Goal: Transaction & Acquisition: Purchase product/service

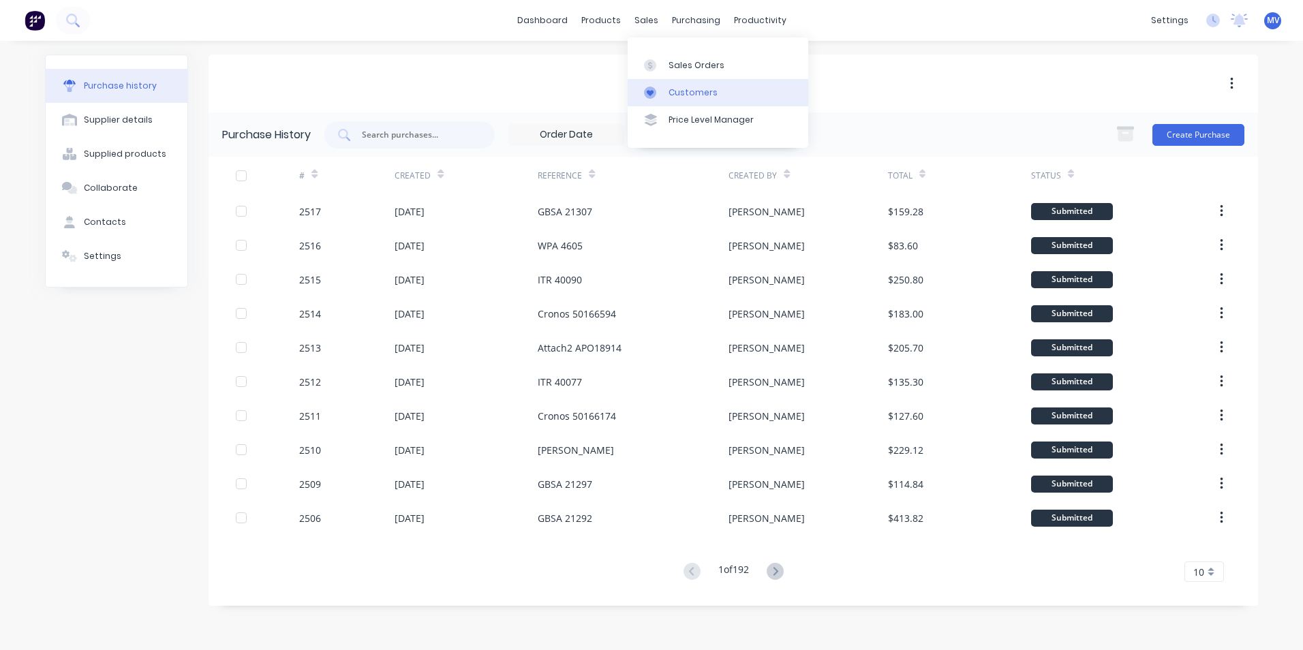
click at [683, 92] on div "Customers" at bounding box center [693, 93] width 49 height 12
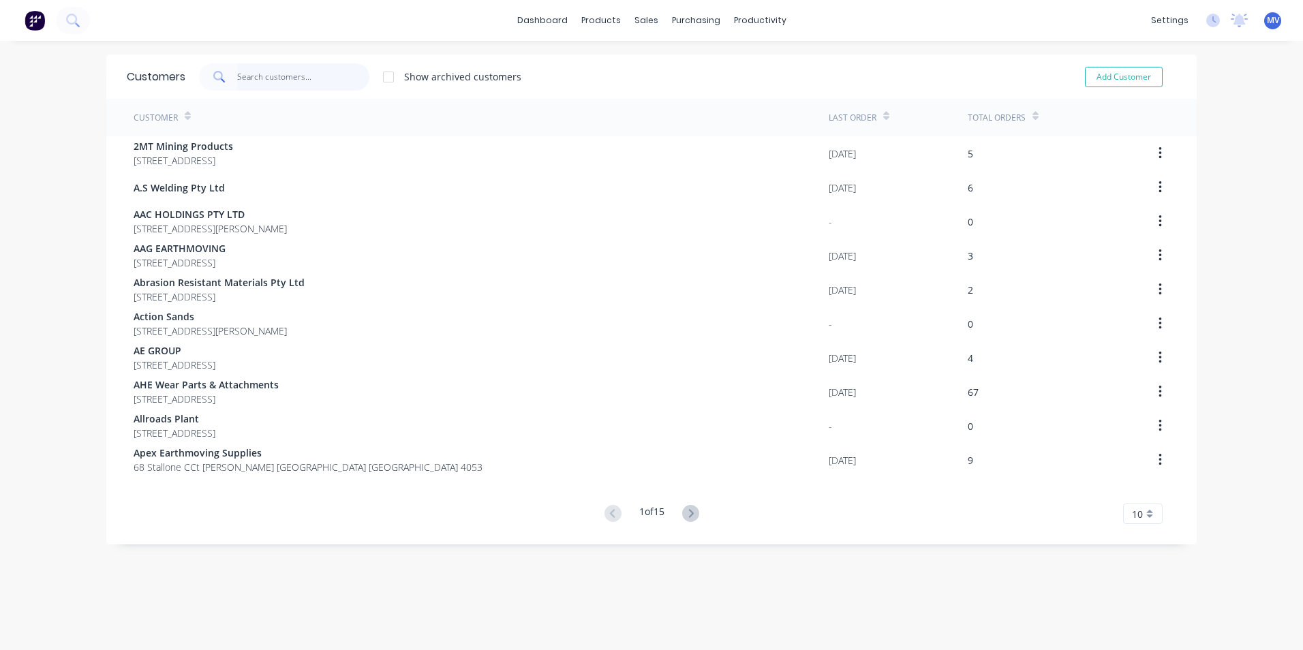
click at [260, 83] on input "text" at bounding box center [303, 76] width 133 height 27
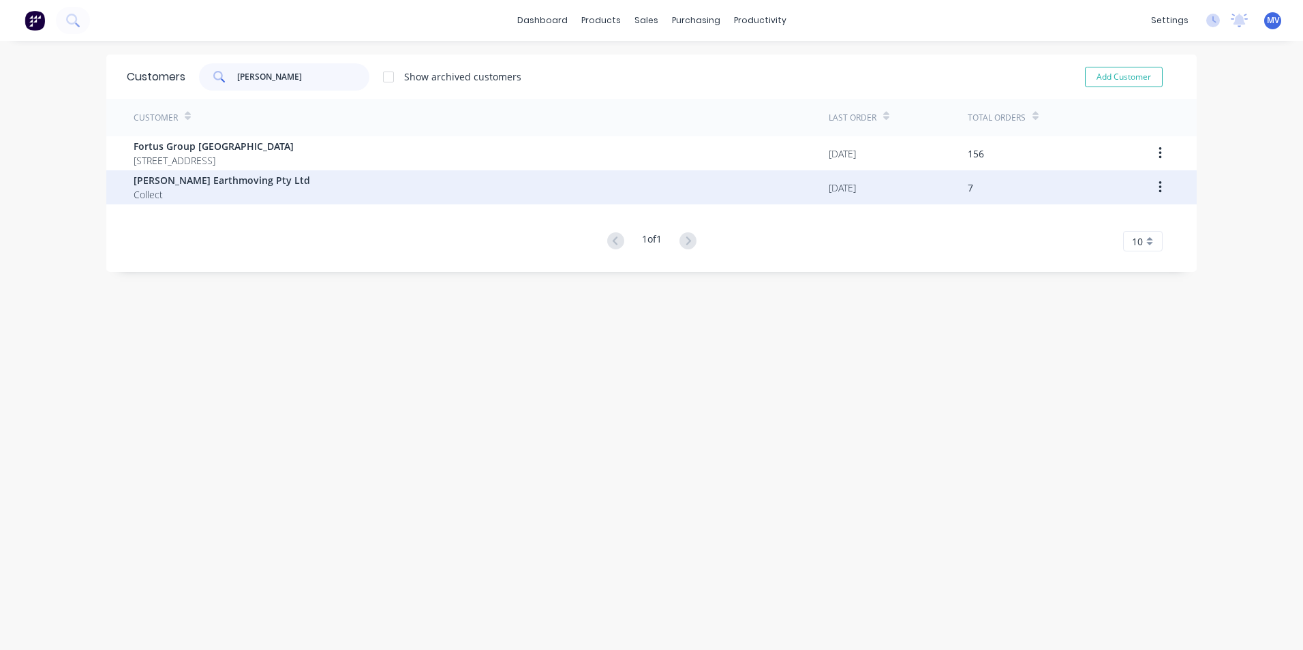
type input "[PERSON_NAME]"
click at [179, 181] on span "[PERSON_NAME] Earthmoving Pty Ltd" at bounding box center [222, 180] width 177 height 14
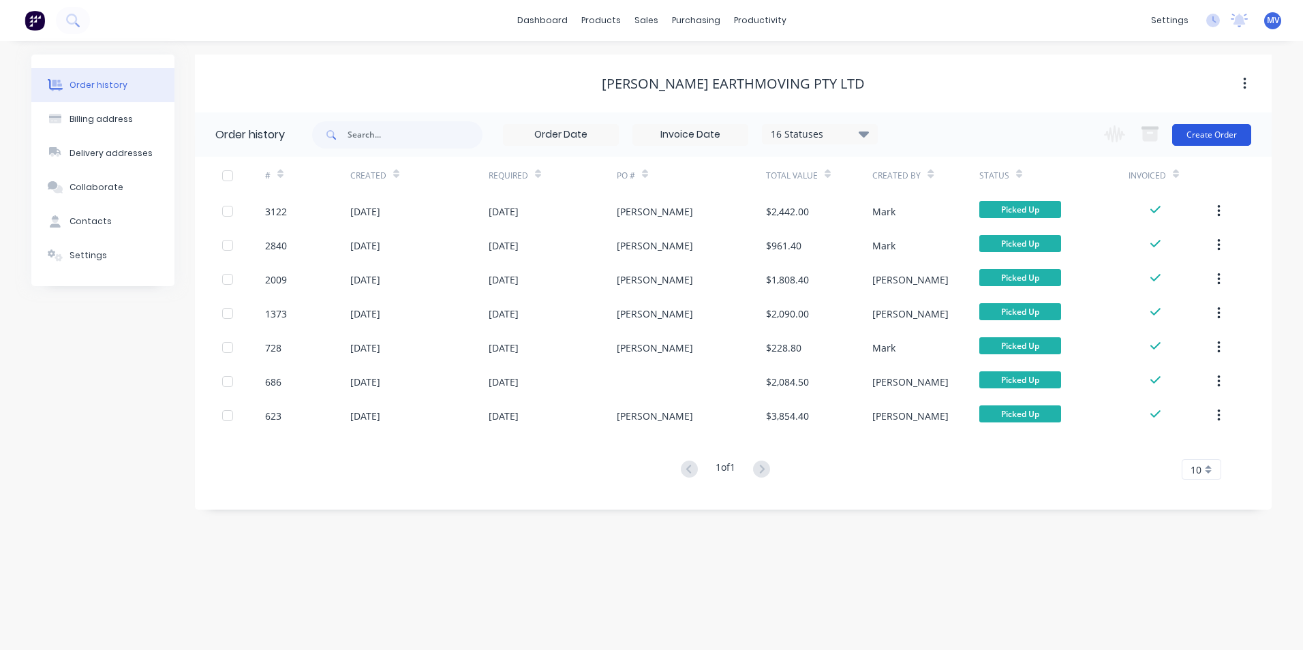
click at [1206, 129] on button "Create Order" at bounding box center [1211, 135] width 79 height 22
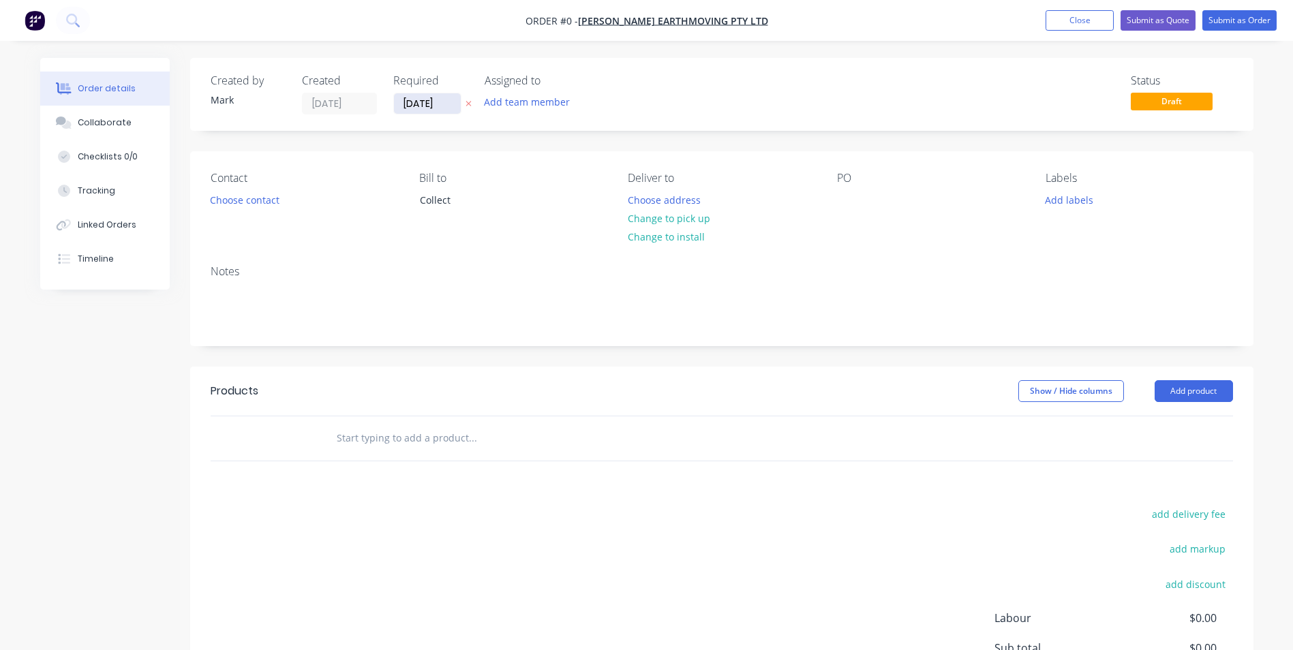
click at [425, 105] on input "[DATE]" at bounding box center [427, 103] width 67 height 20
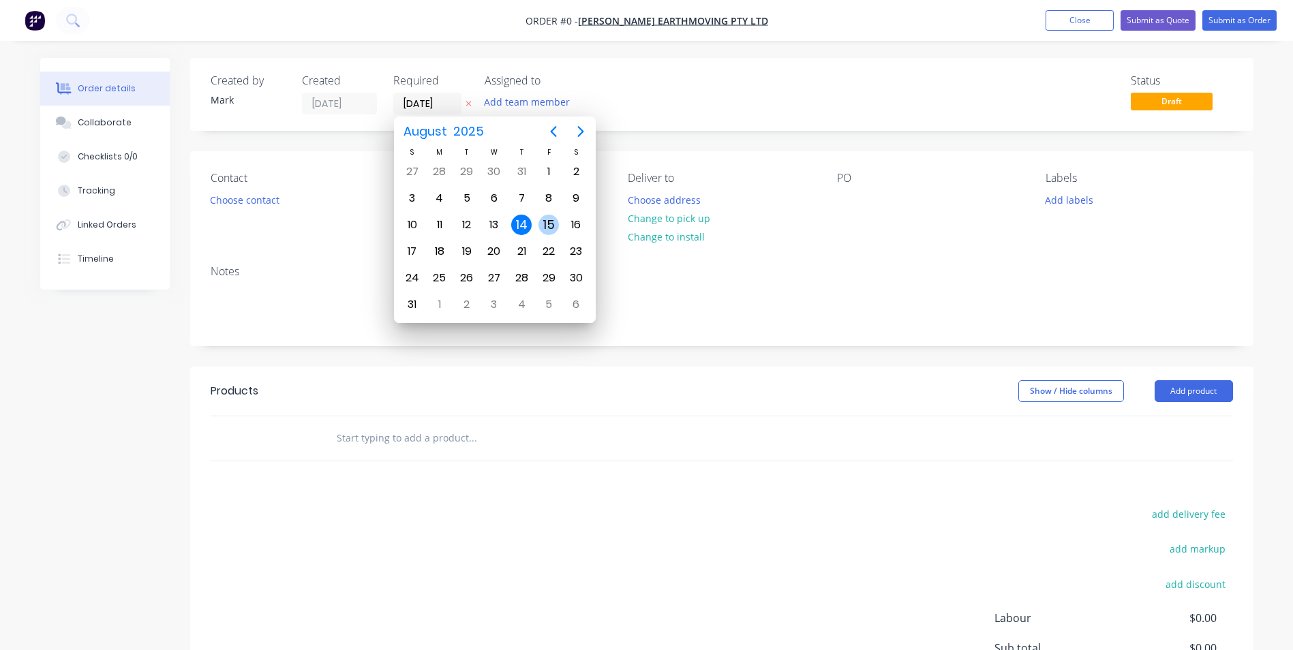
click at [550, 226] on div "15" at bounding box center [548, 225] width 20 height 20
type input "[DATE]"
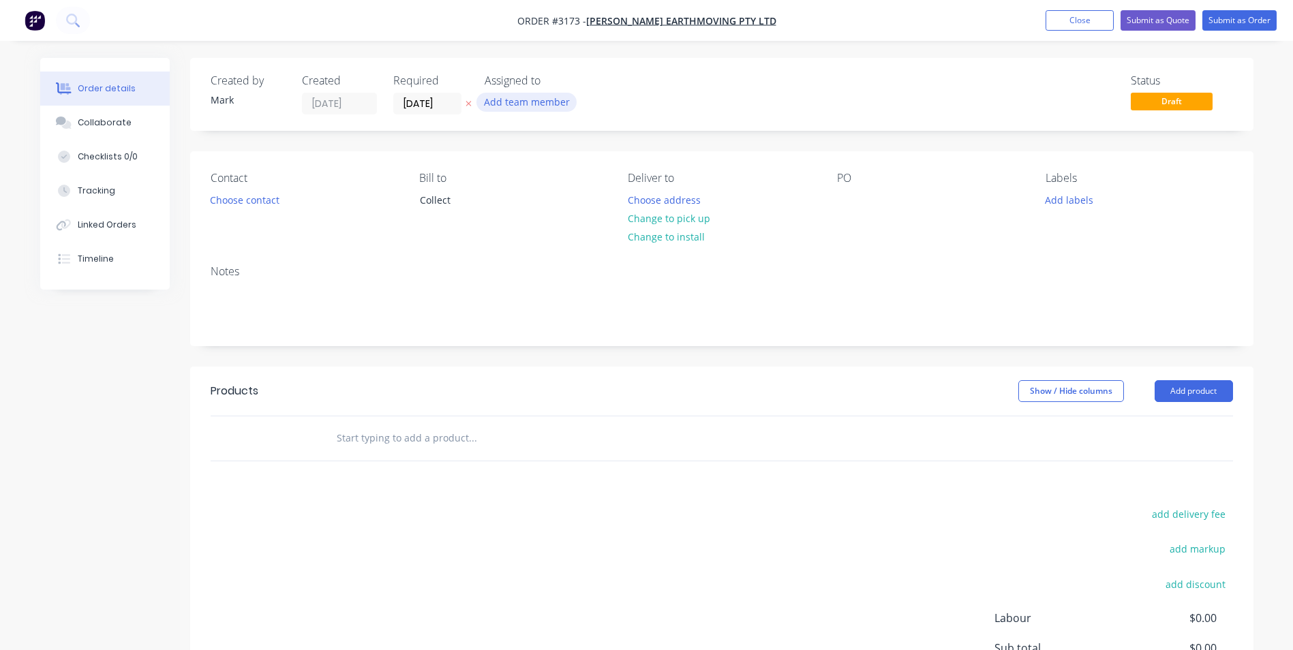
click at [528, 104] on button "Add team member" at bounding box center [526, 102] width 100 height 18
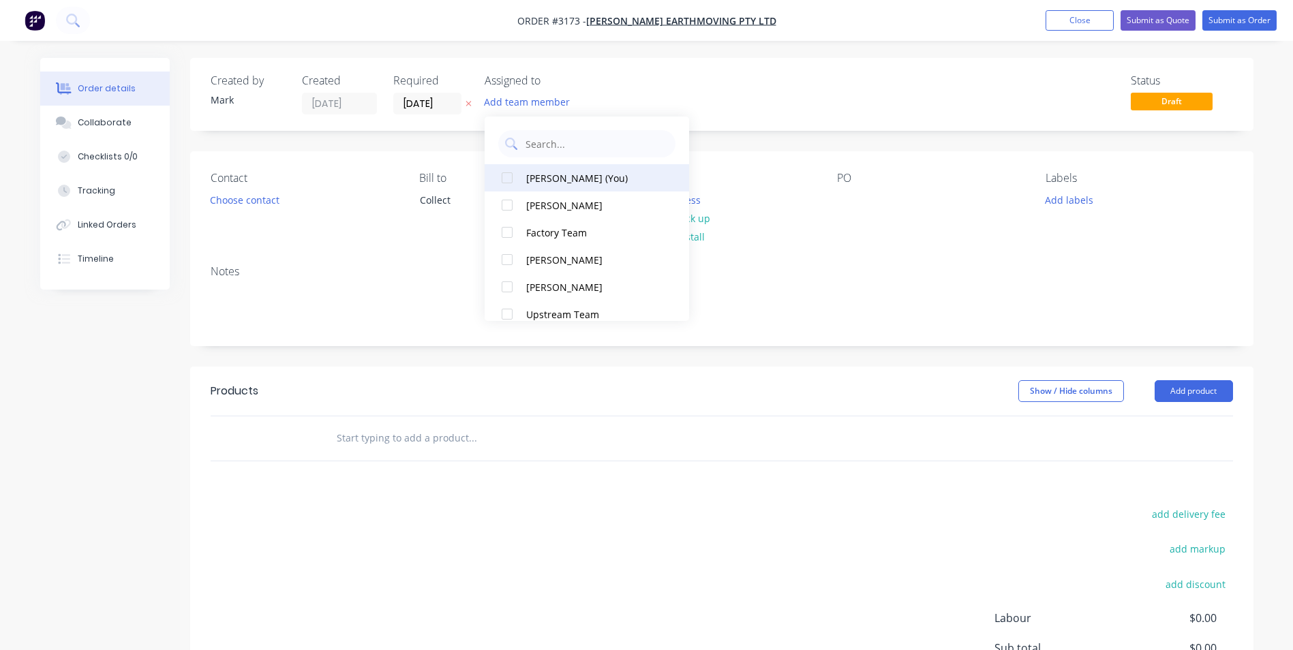
click at [553, 178] on div "[PERSON_NAME] (You)" at bounding box center [594, 178] width 136 height 14
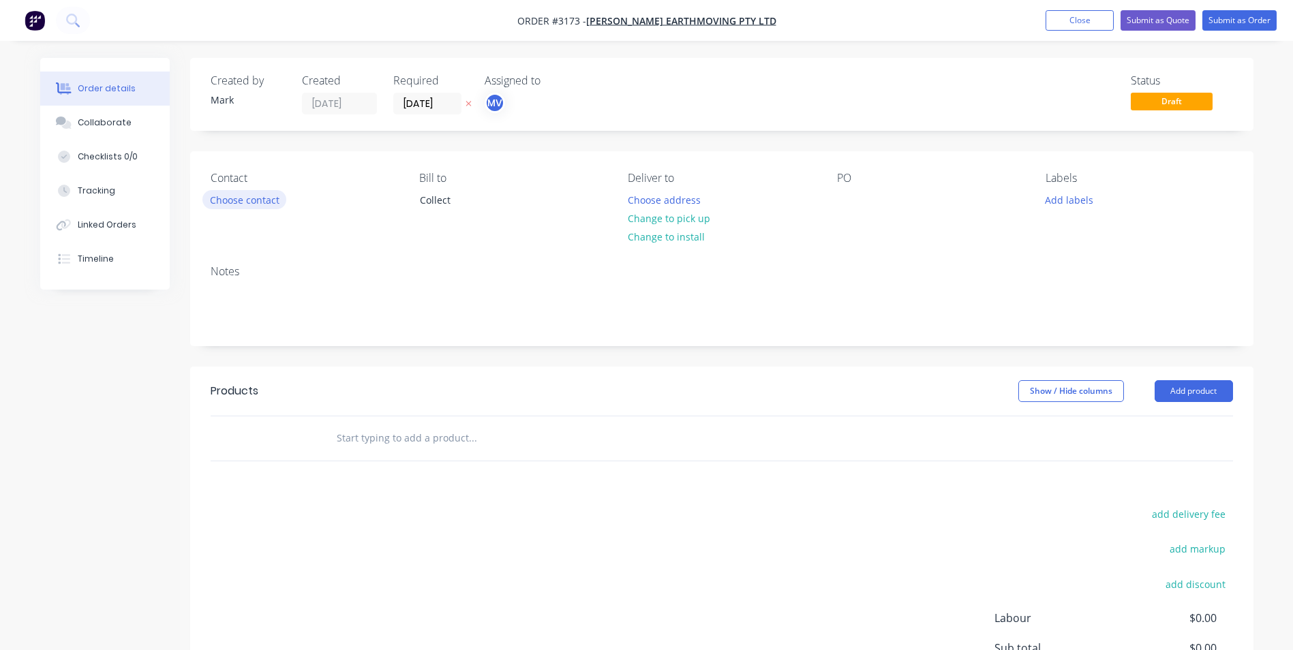
click at [251, 203] on button "Choose contact" at bounding box center [244, 199] width 84 height 18
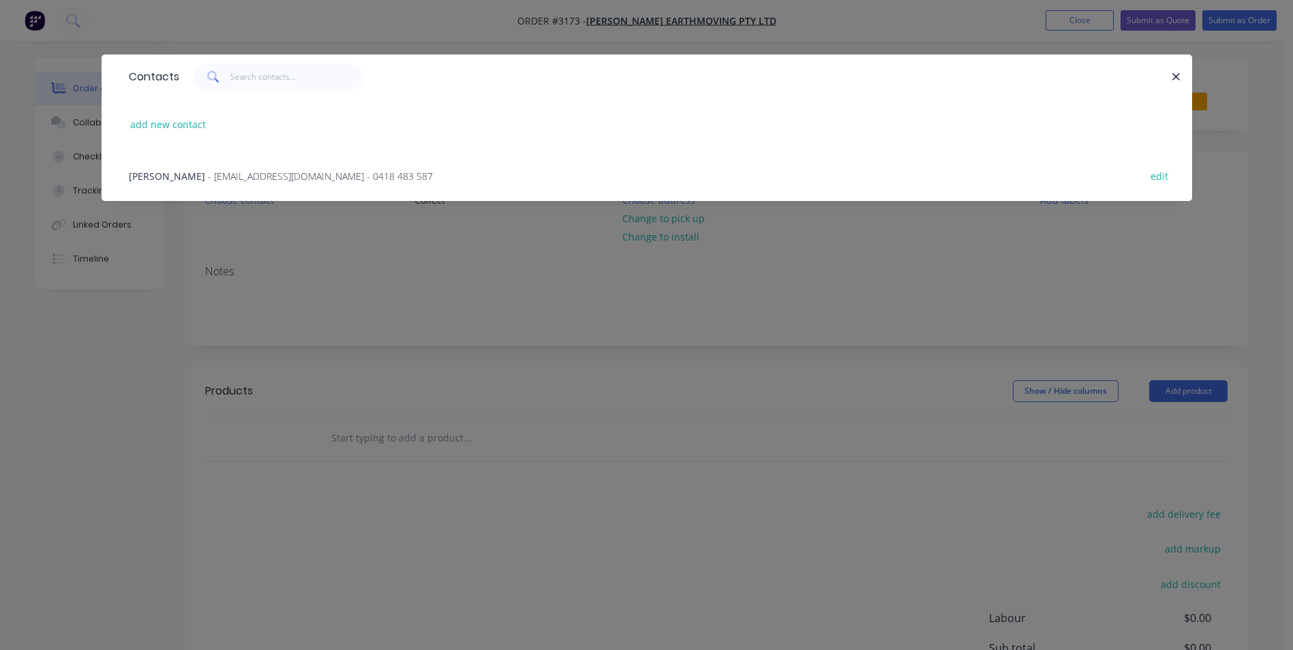
click at [162, 176] on span "[PERSON_NAME]" at bounding box center [167, 176] width 76 height 13
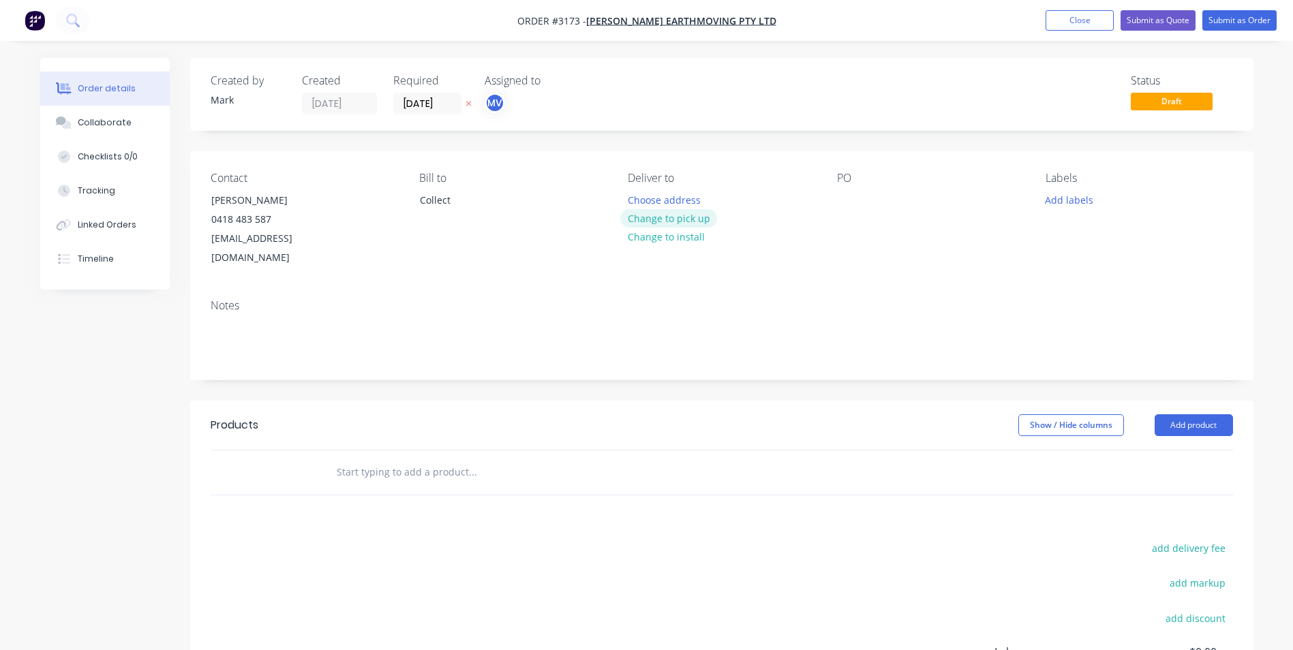
click at [654, 216] on button "Change to pick up" at bounding box center [668, 218] width 97 height 18
click at [846, 201] on div at bounding box center [848, 200] width 22 height 20
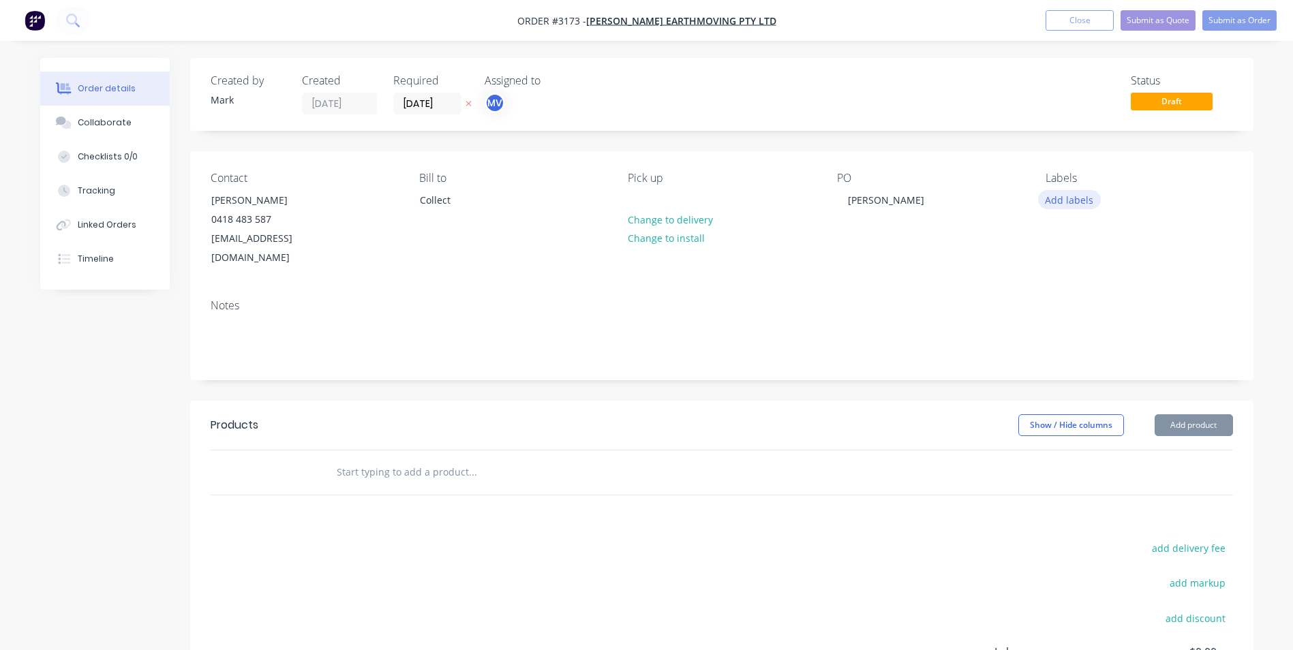
click at [1069, 200] on button "Add labels" at bounding box center [1069, 199] width 63 height 18
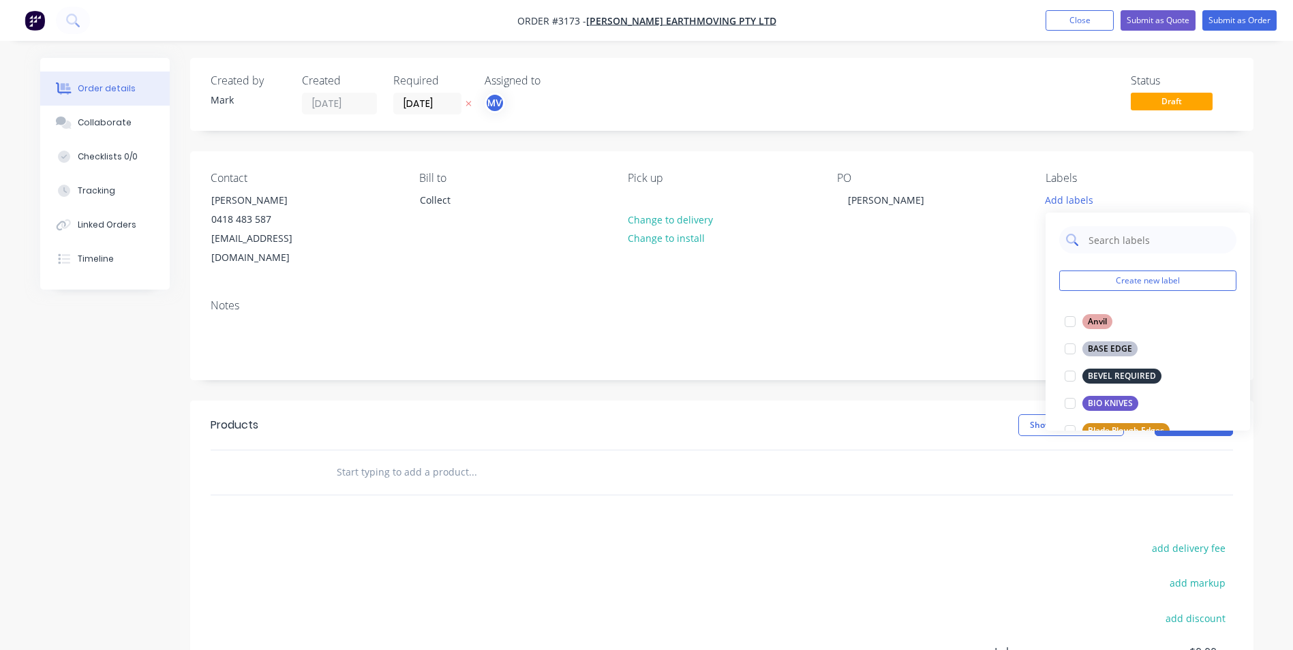
click at [1109, 241] on input "text" at bounding box center [1158, 239] width 142 height 27
type input "[PERSON_NAME]"
click at [1127, 374] on div "Ripper Shank" at bounding box center [1113, 376] width 63 height 15
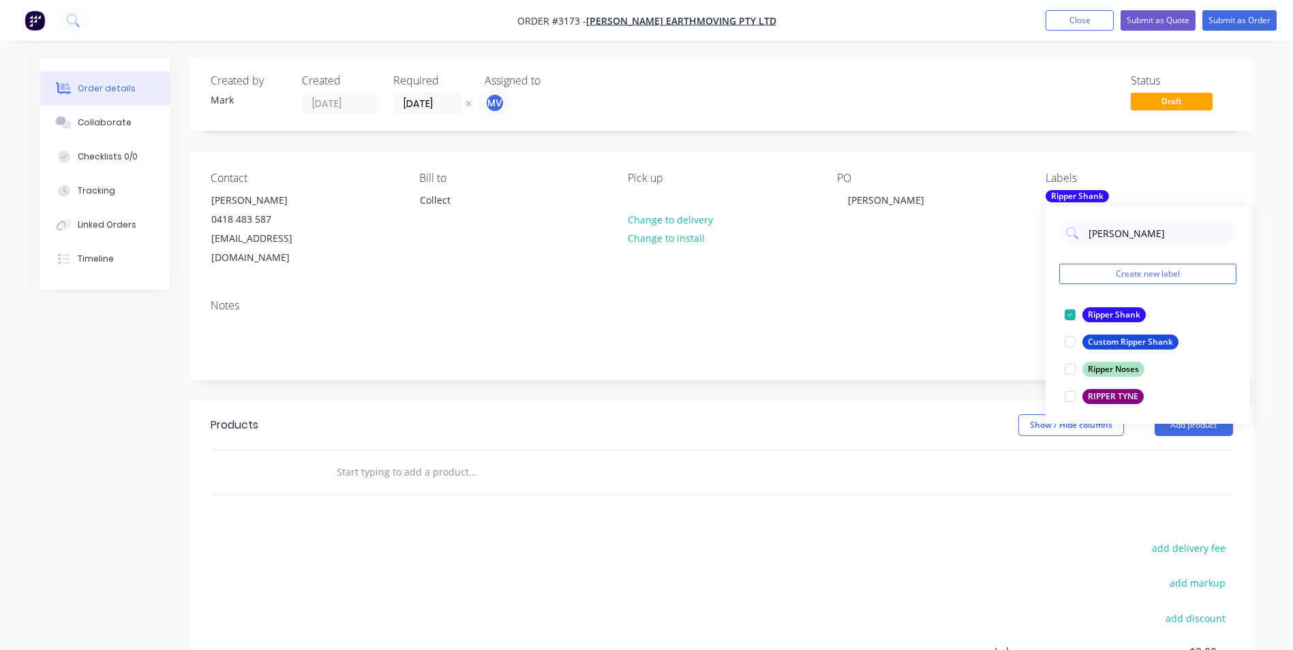
drag, startPoint x: 1083, startPoint y: 505, endPoint x: 1091, endPoint y: 493, distance: 14.7
click at [1083, 504] on div "Products Show / Hide columns Add product add delivery fee add markup add discou…" at bounding box center [721, 612] width 1063 height 422
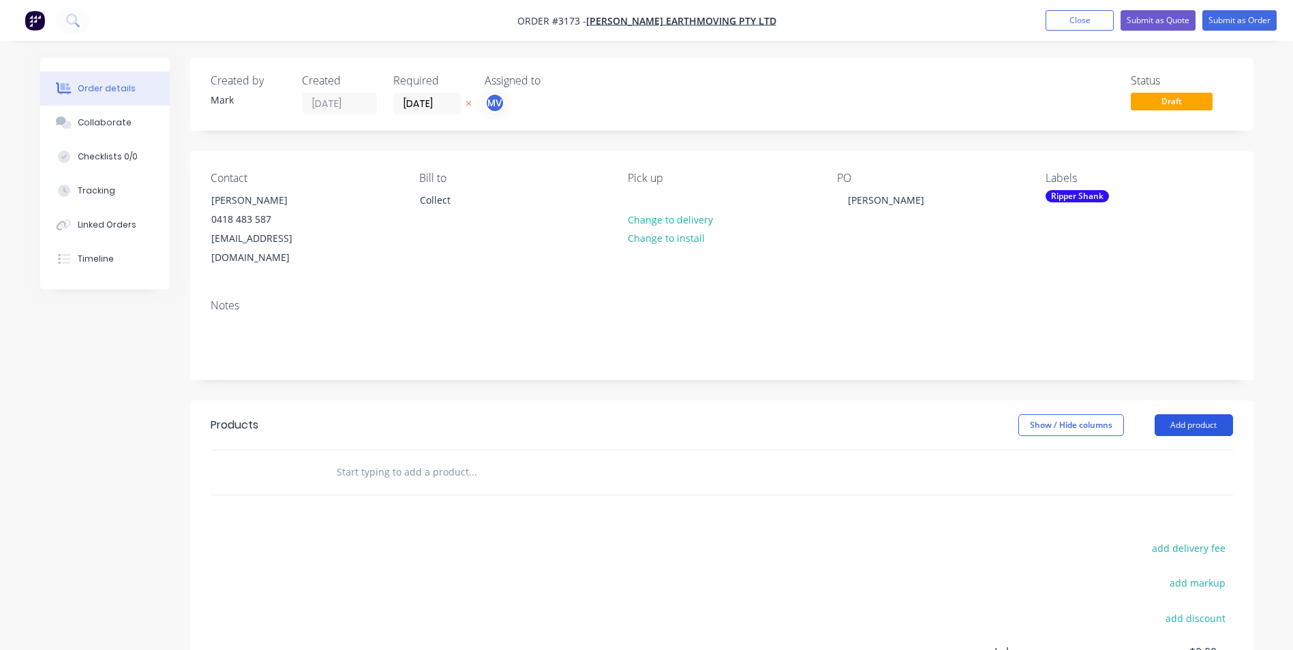
click at [1193, 414] on button "Add product" at bounding box center [1193, 425] width 78 height 22
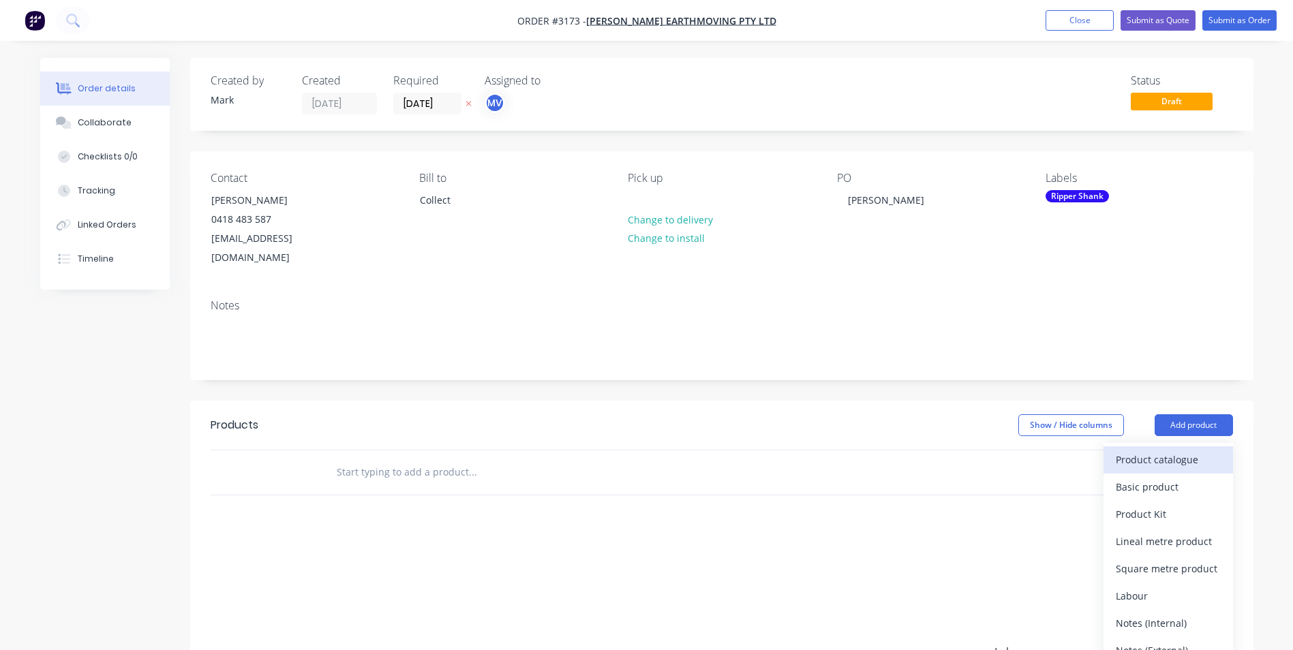
click at [1151, 450] on div "Product catalogue" at bounding box center [1168, 460] width 105 height 20
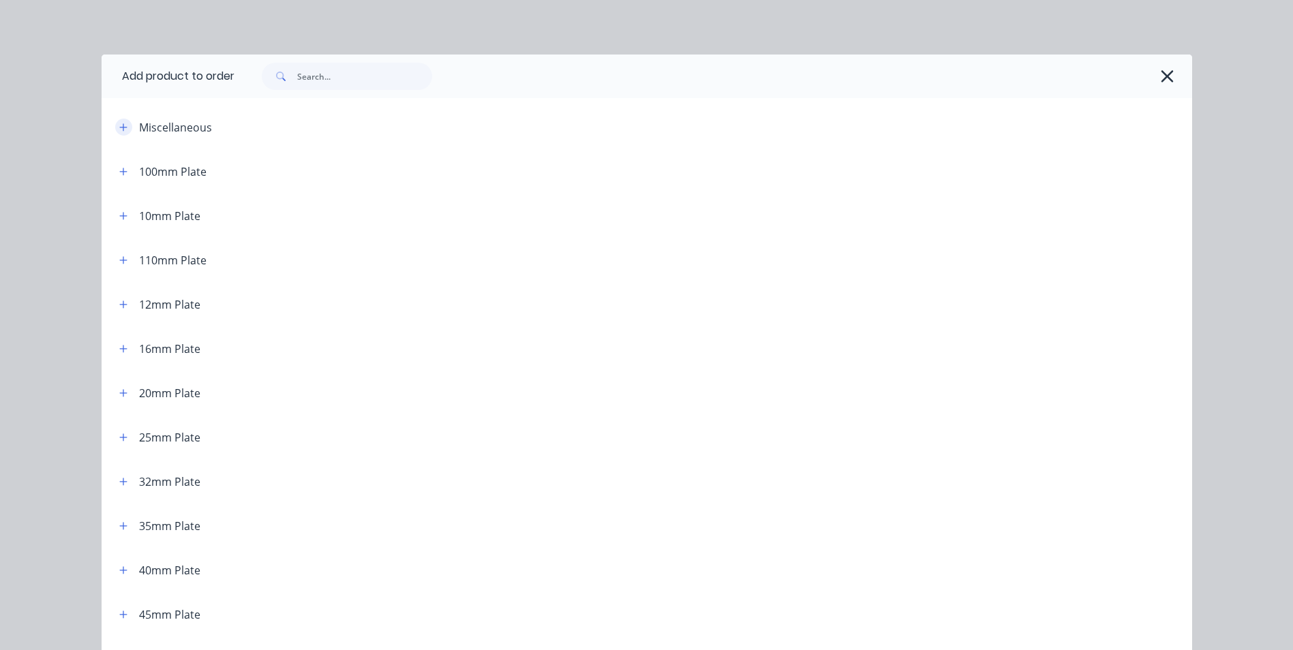
click at [119, 126] on icon "button" at bounding box center [123, 128] width 8 height 10
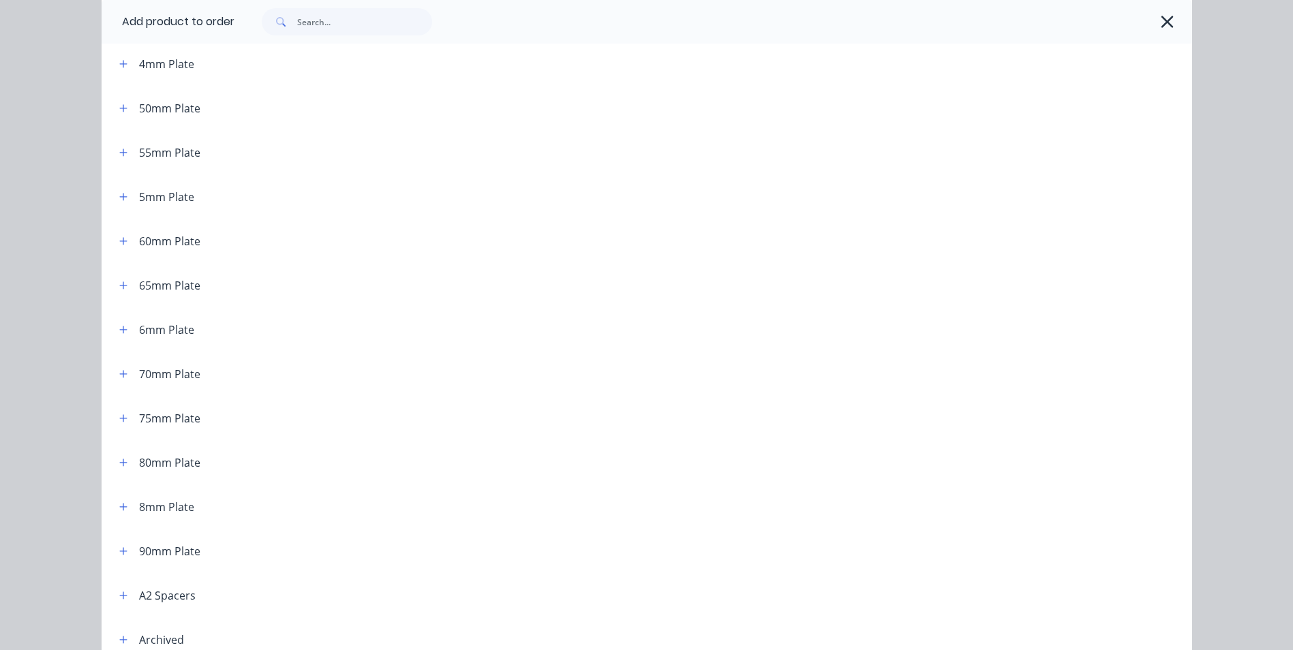
scroll to position [1022, 0]
click at [119, 377] on icon "button" at bounding box center [123, 374] width 8 height 10
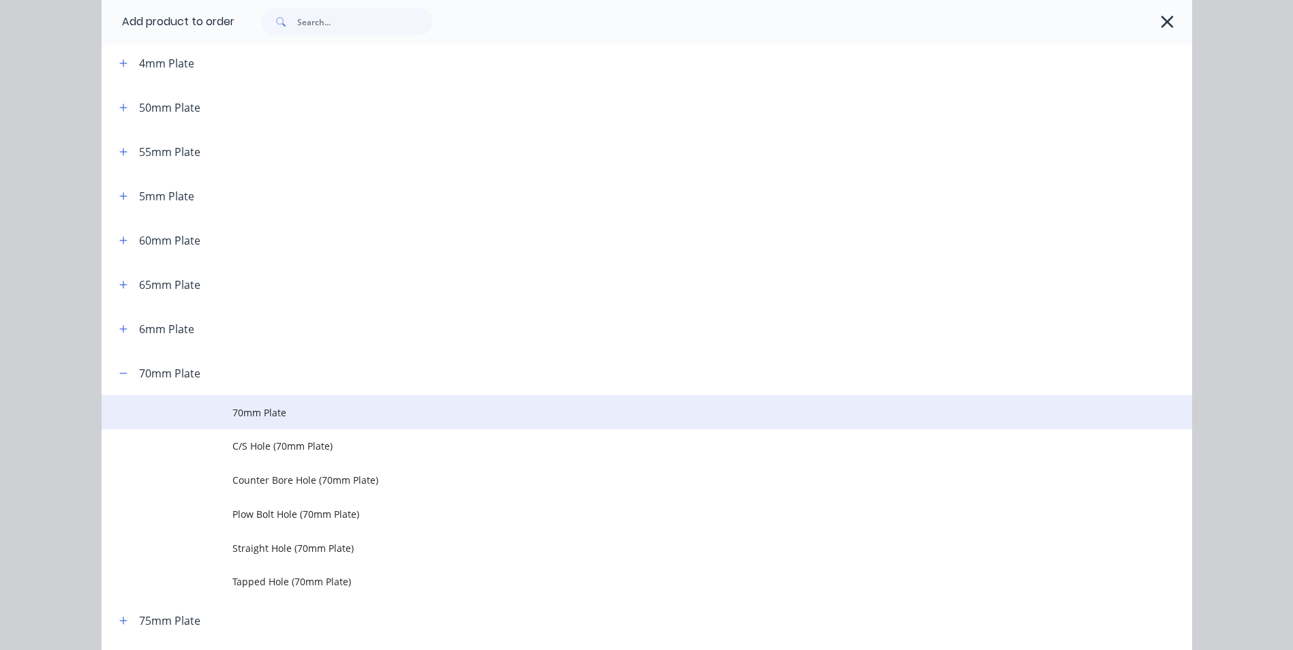
click at [339, 412] on span "70mm Plate" at bounding box center [615, 413] width 767 height 14
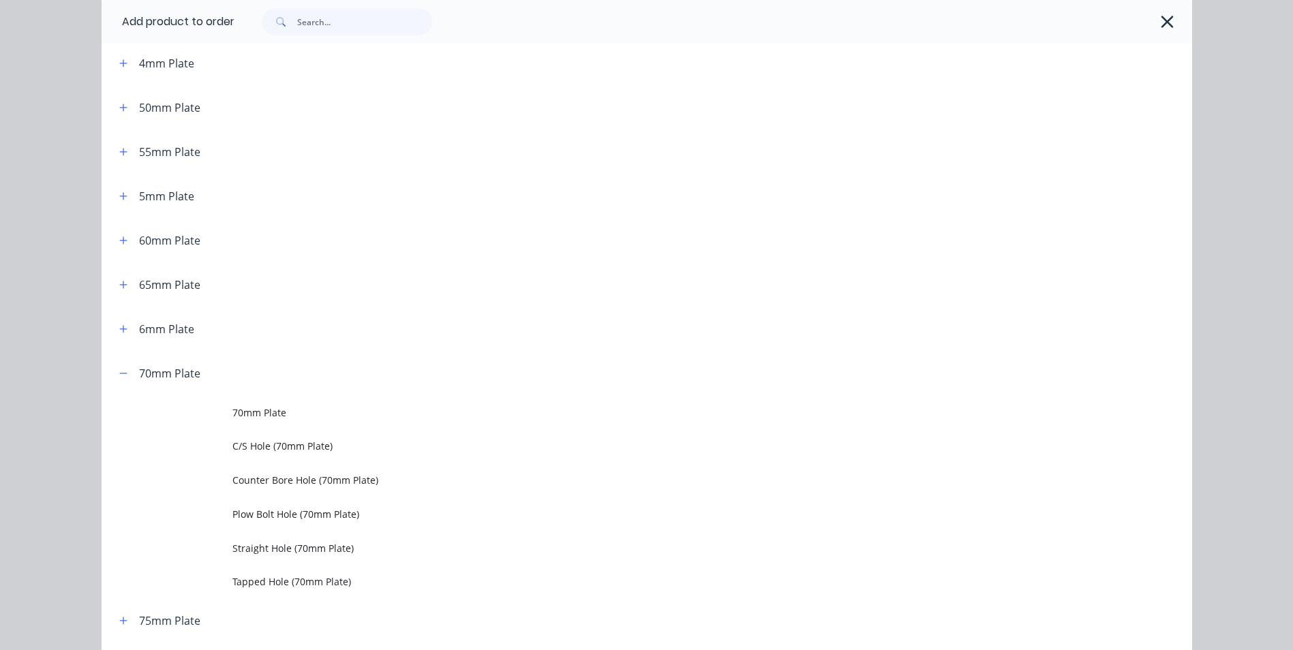
scroll to position [0, 0]
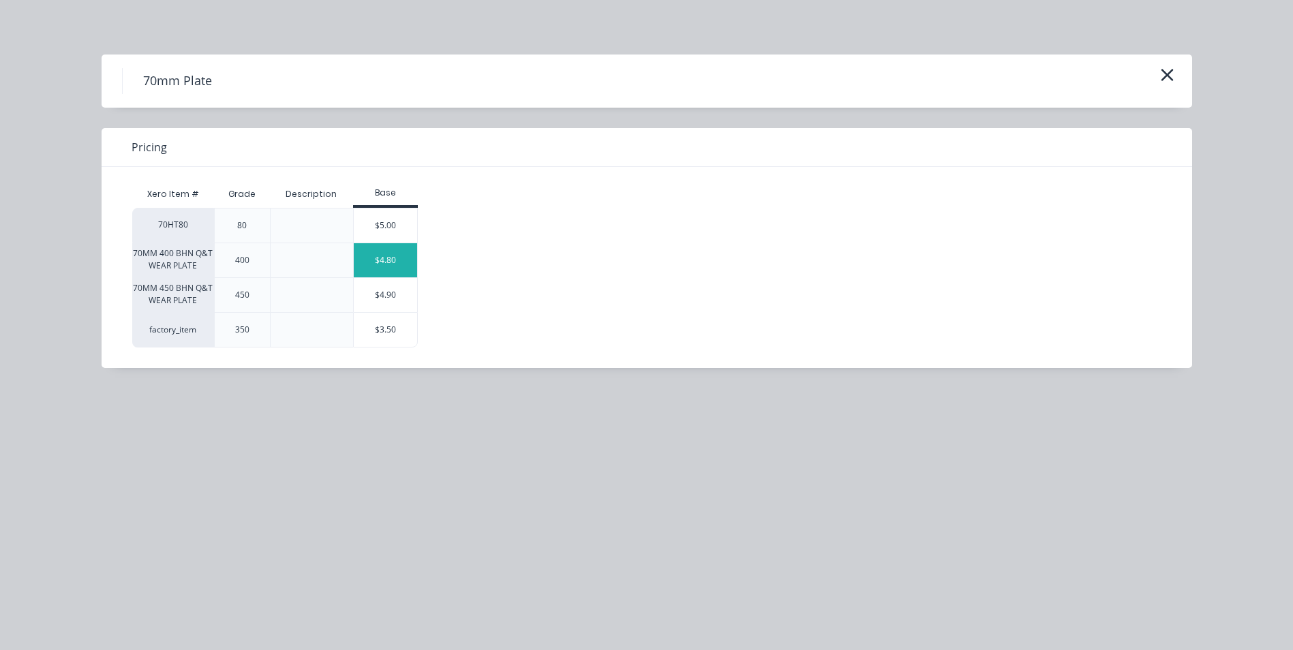
click at [403, 262] on div "$4.80" at bounding box center [386, 260] width 64 height 34
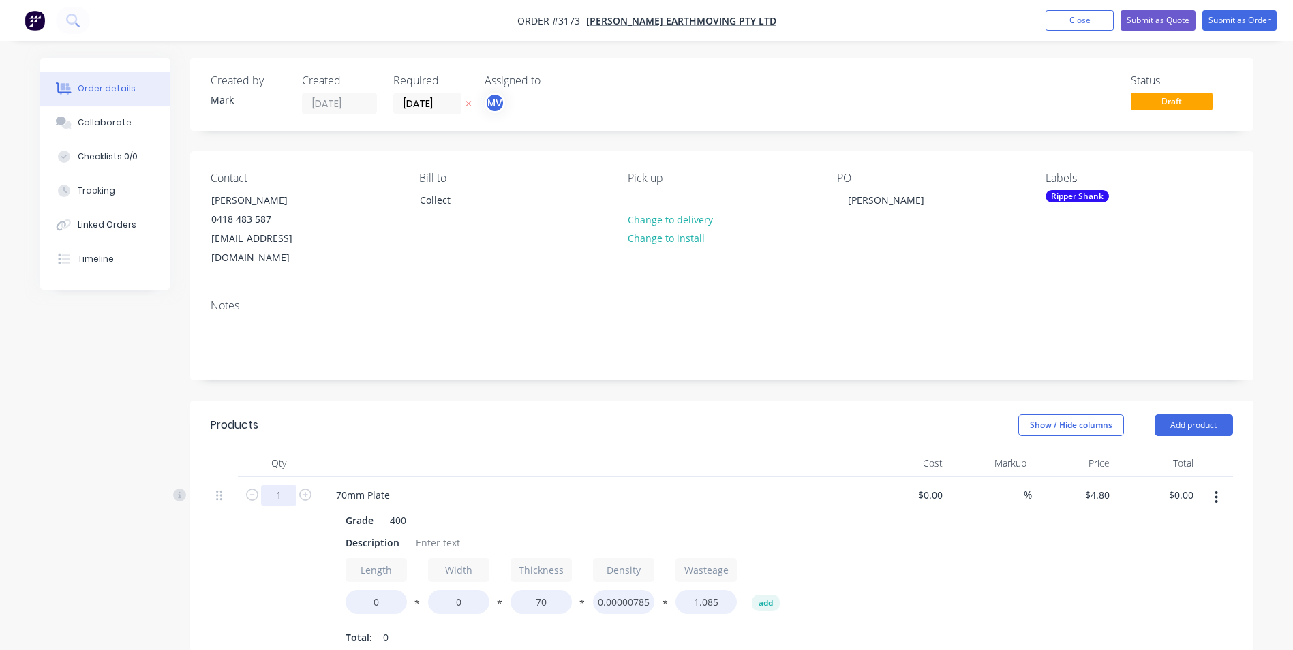
click at [274, 485] on input "1" at bounding box center [278, 495] width 35 height 20
type input "10"
drag, startPoint x: 345, startPoint y: 524, endPoint x: 399, endPoint y: 524, distance: 54.5
click at [399, 533] on div "Description" at bounding box center [372, 543] width 65 height 20
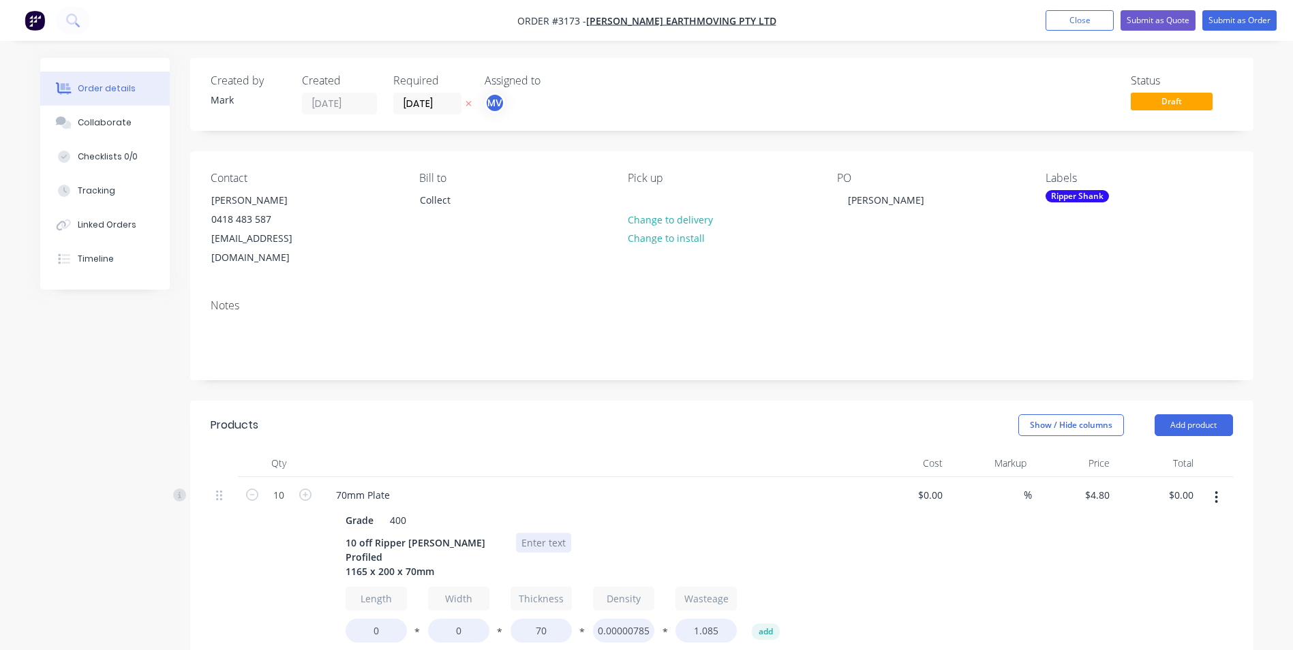
click at [516, 533] on div at bounding box center [543, 543] width 55 height 20
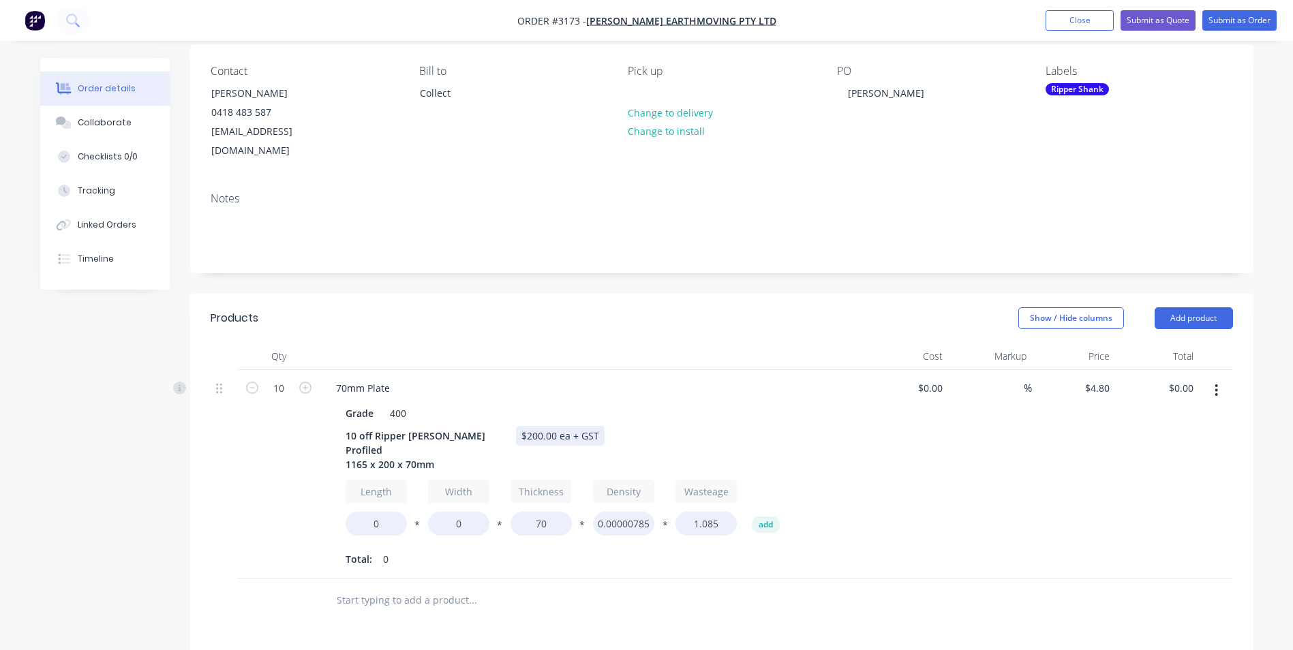
scroll to position [204, 0]
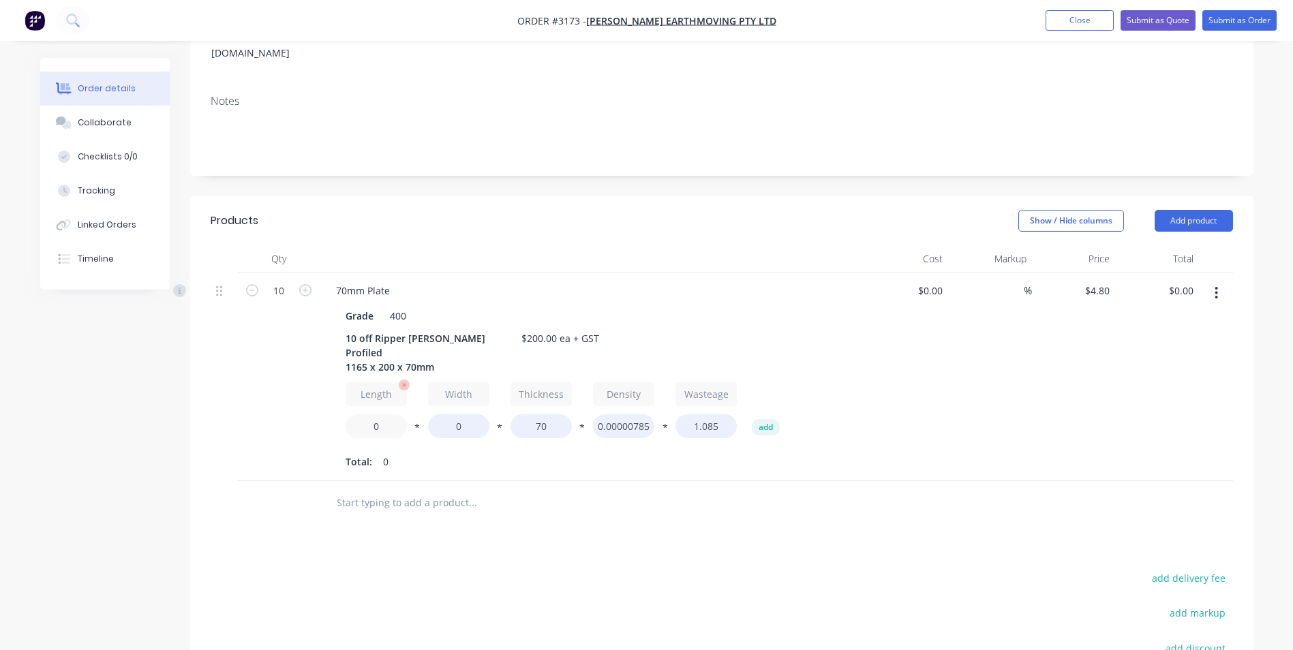
drag, startPoint x: 380, startPoint y: 394, endPoint x: 346, endPoint y: 388, distance: 34.5
click at [346, 414] on input "0" at bounding box center [376, 426] width 61 height 24
type input "1165"
type input "200"
type input "$6,672.00"
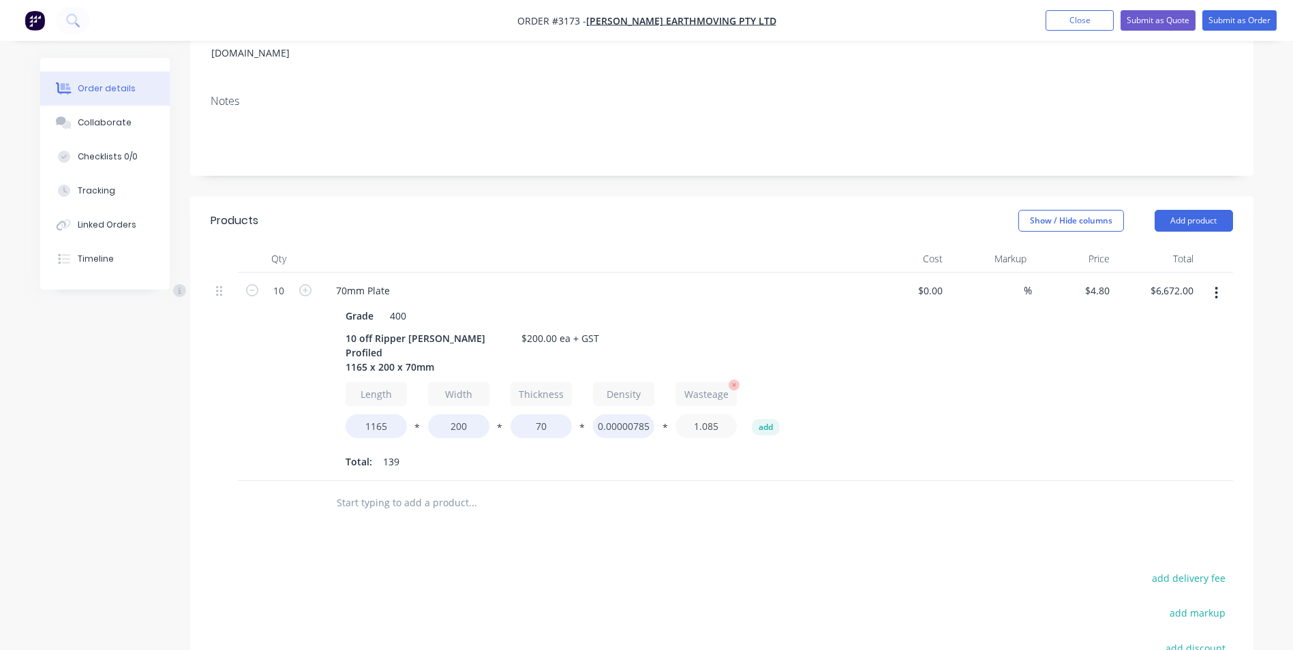
click at [703, 414] on input "1.085" at bounding box center [705, 426] width 61 height 24
type input "1."
type input "$6,144.00"
click at [900, 388] on div "$0.00 $0.00" at bounding box center [907, 377] width 84 height 209
click at [1091, 281] on div "4.8 $4.80" at bounding box center [1096, 291] width 37 height 20
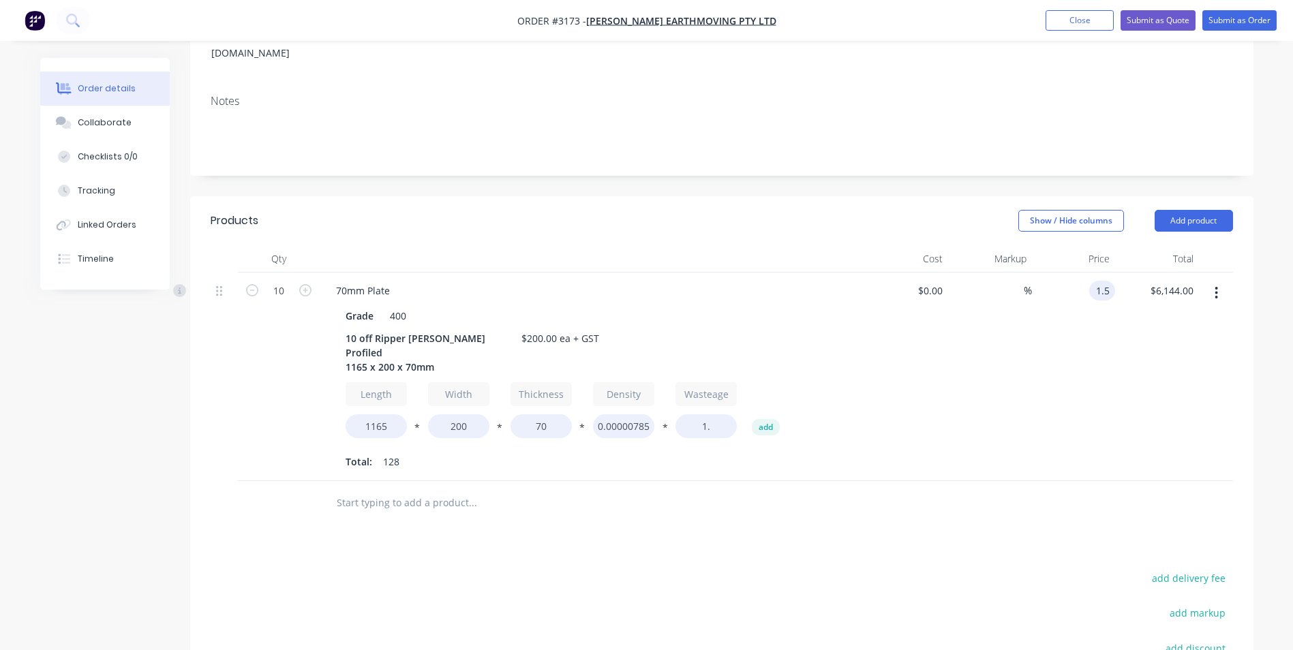
type input "$1.50"
type input "$1,920.00"
click at [1132, 395] on div "$1,920.00 $1,920.00" at bounding box center [1157, 377] width 84 height 209
click at [1193, 210] on button "Add product" at bounding box center [1193, 221] width 78 height 22
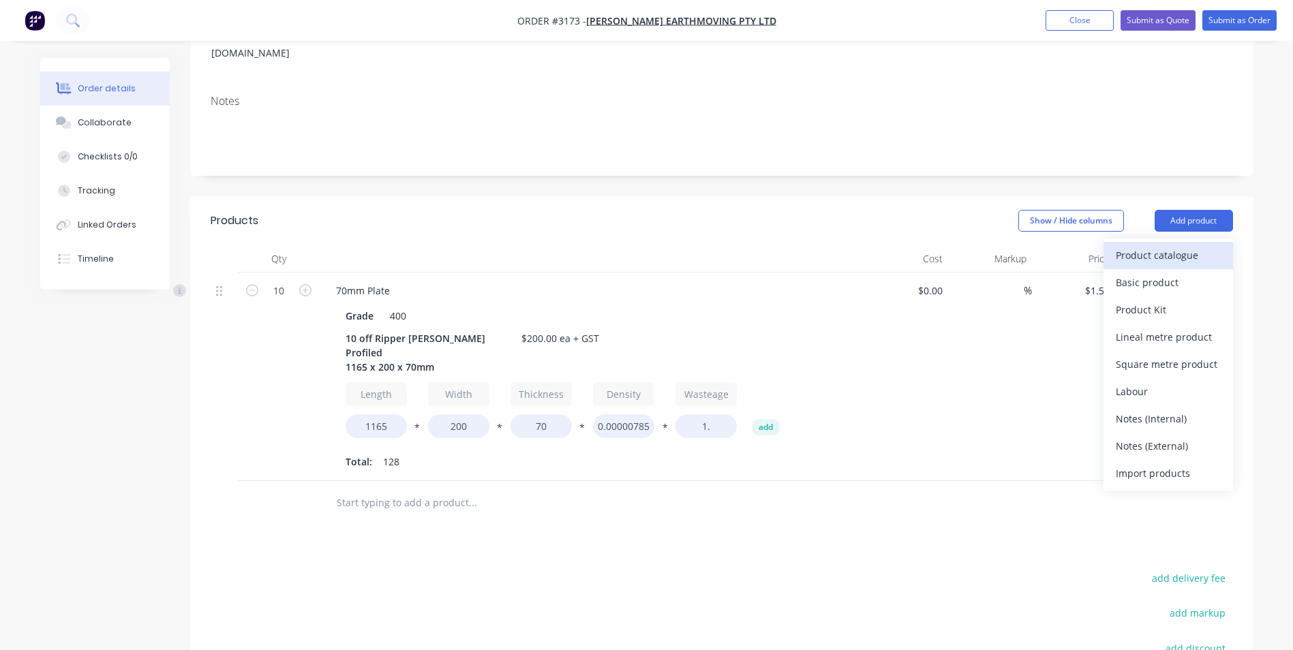
click at [1124, 245] on div "Product catalogue" at bounding box center [1168, 255] width 105 height 20
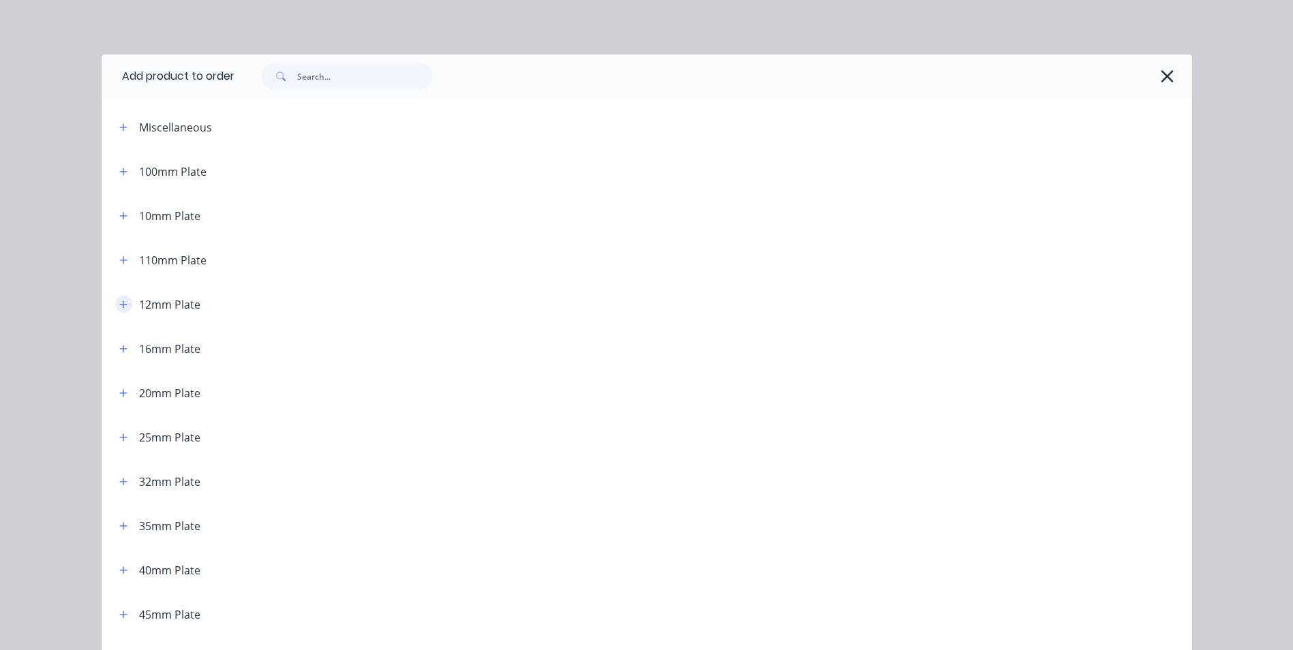
click at [121, 301] on icon "button" at bounding box center [123, 305] width 8 height 10
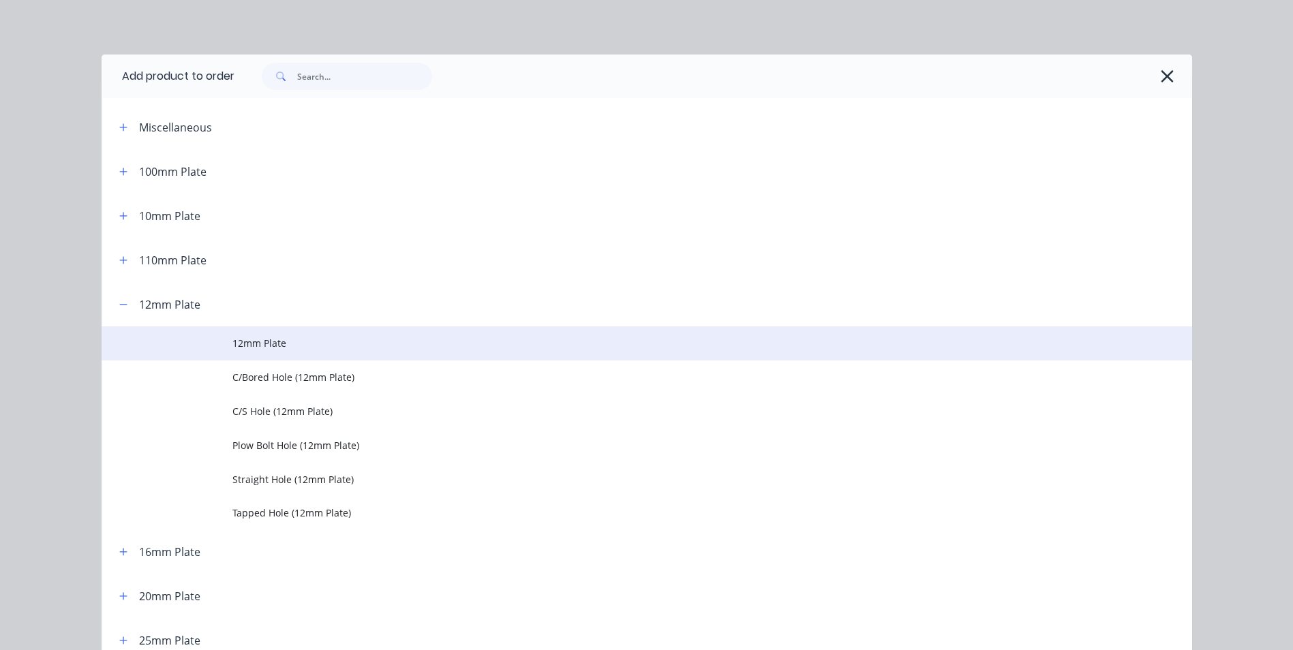
click at [306, 343] on span "12mm Plate" at bounding box center [615, 343] width 767 height 14
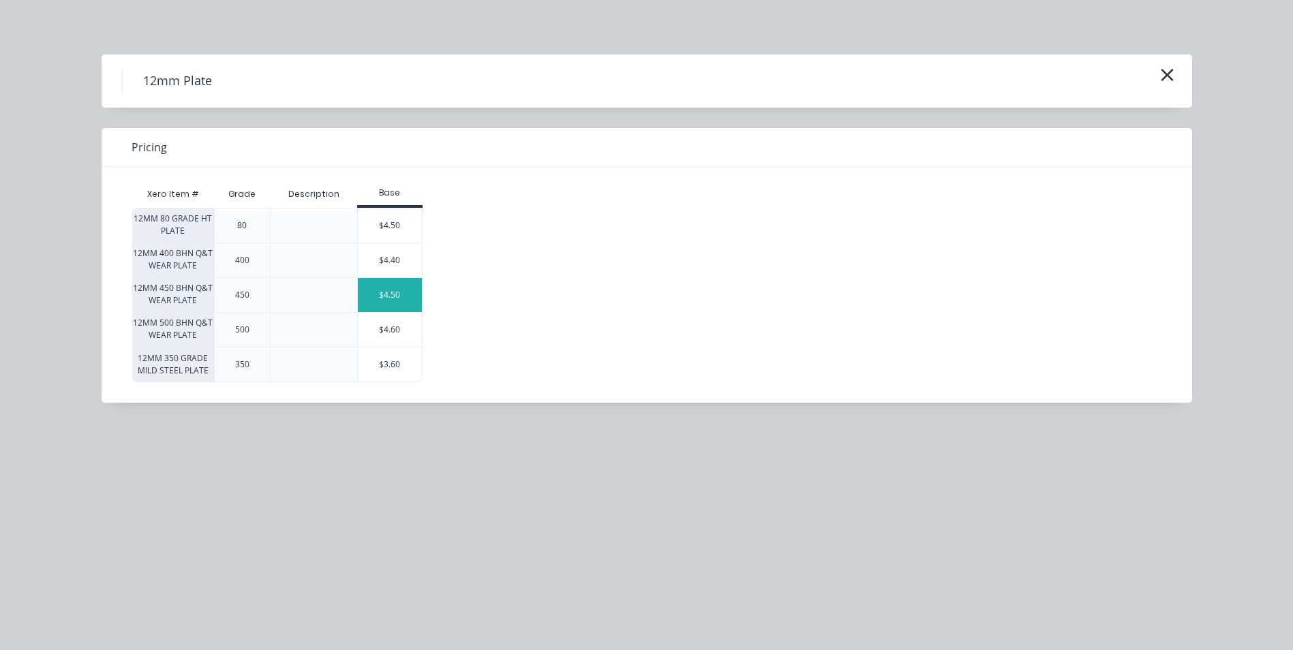
click at [409, 288] on div "$4.50" at bounding box center [390, 295] width 64 height 34
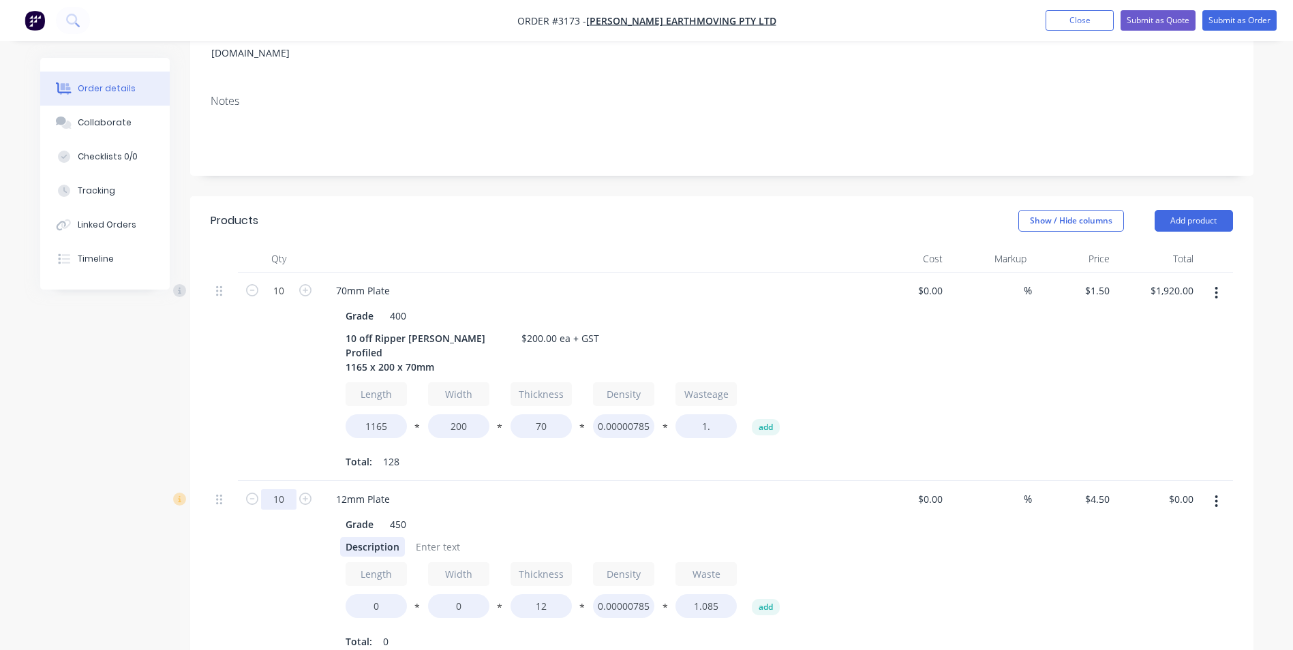
type input "10"
drag, startPoint x: 343, startPoint y: 510, endPoint x: 401, endPoint y: 512, distance: 57.9
click at [401, 537] on div "Description" at bounding box center [372, 547] width 65 height 20
type input "1"
click at [264, 556] on div "1" at bounding box center [279, 571] width 82 height 180
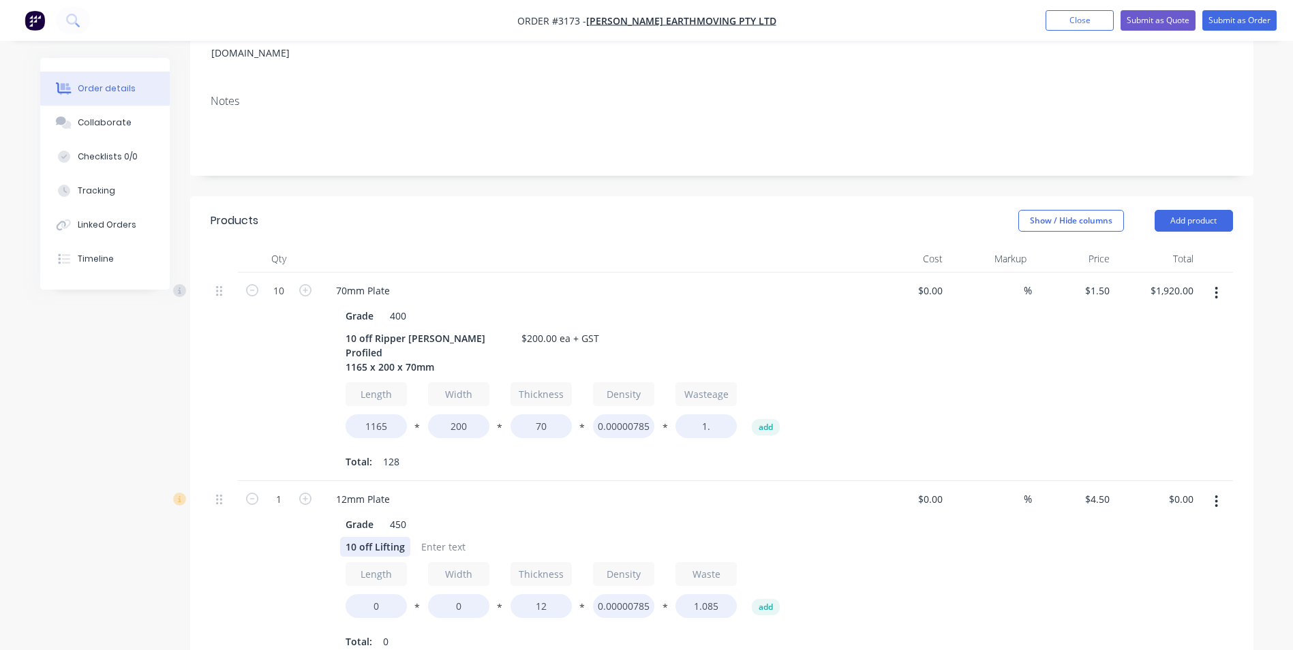
click at [404, 537] on div "10 off Lifting" at bounding box center [375, 547] width 70 height 20
drag, startPoint x: 370, startPoint y: 572, endPoint x: 398, endPoint y: 572, distance: 27.9
click at [398, 594] on input "0" at bounding box center [376, 606] width 61 height 24
type input "120"
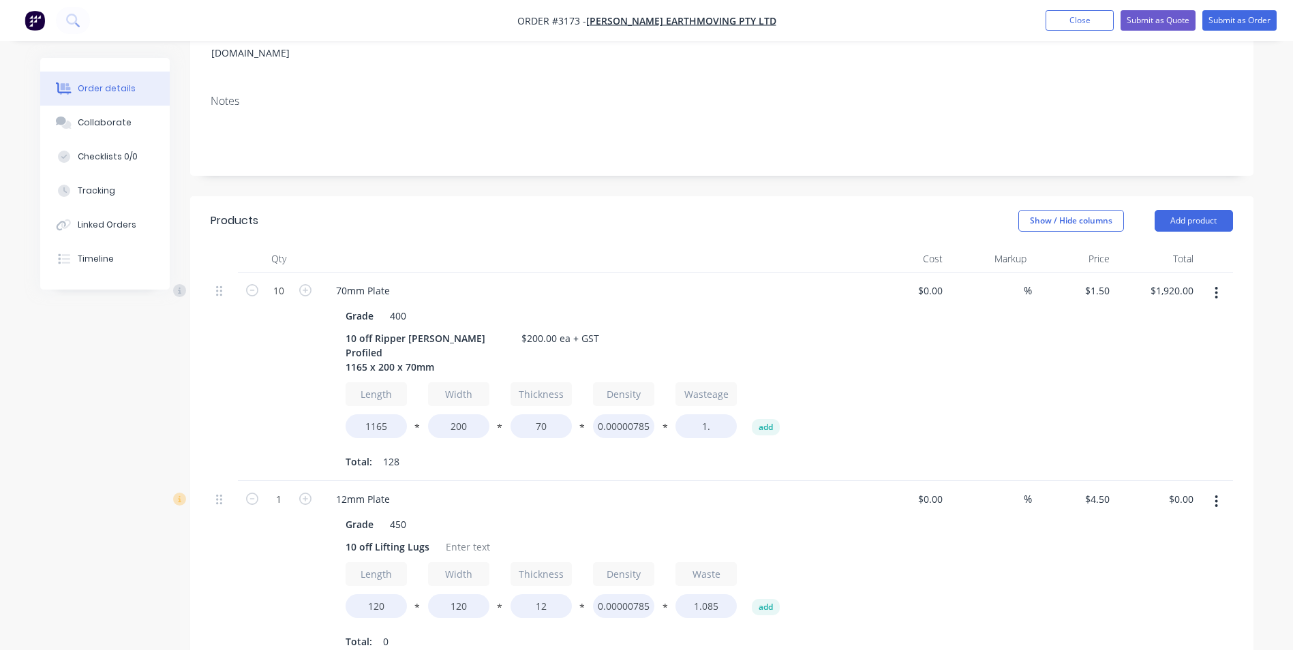
type input "$4.50"
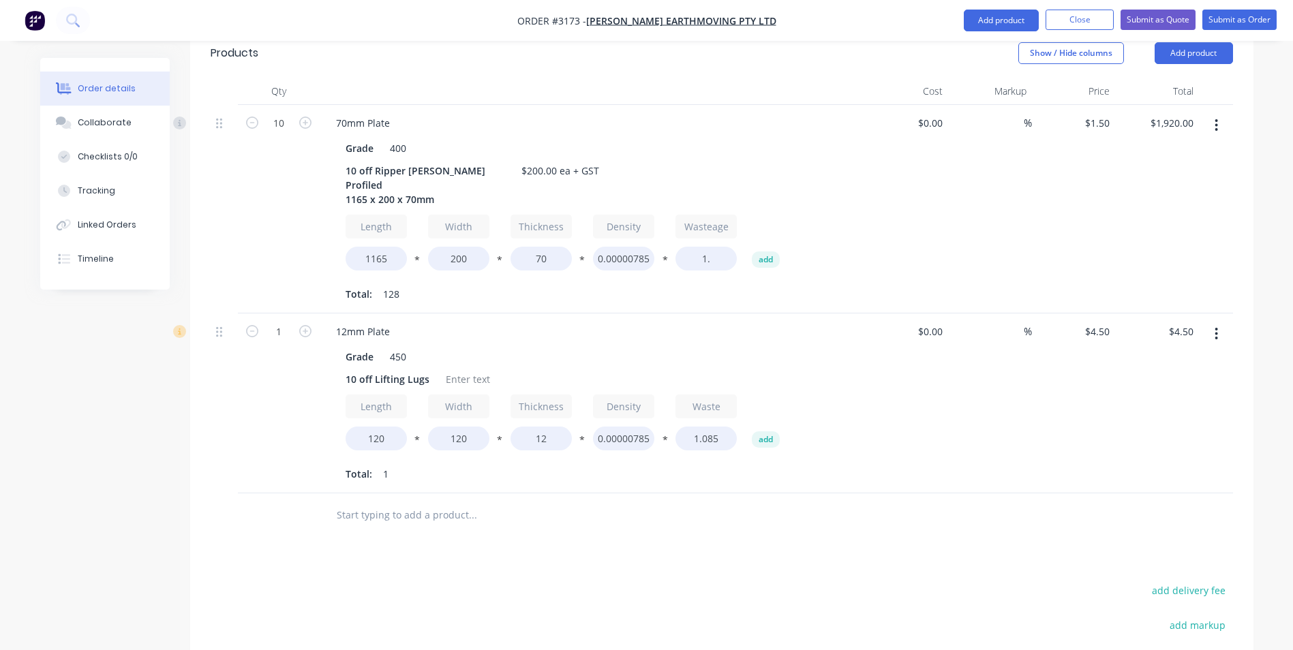
scroll to position [341, 0]
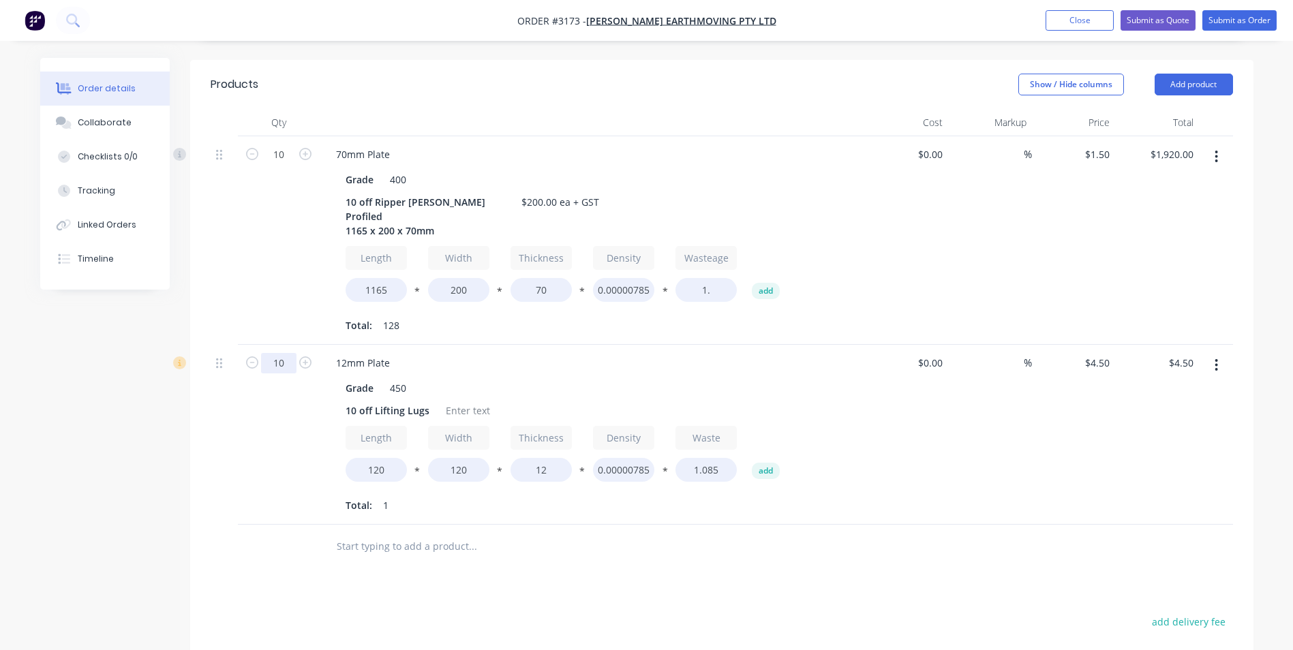
type input "10"
type input "$45.00"
click at [445, 555] on div "Products Show / Hide columns Add product Qty Cost Markup Price Total 10 70mm Pl…" at bounding box center [721, 478] width 1063 height 836
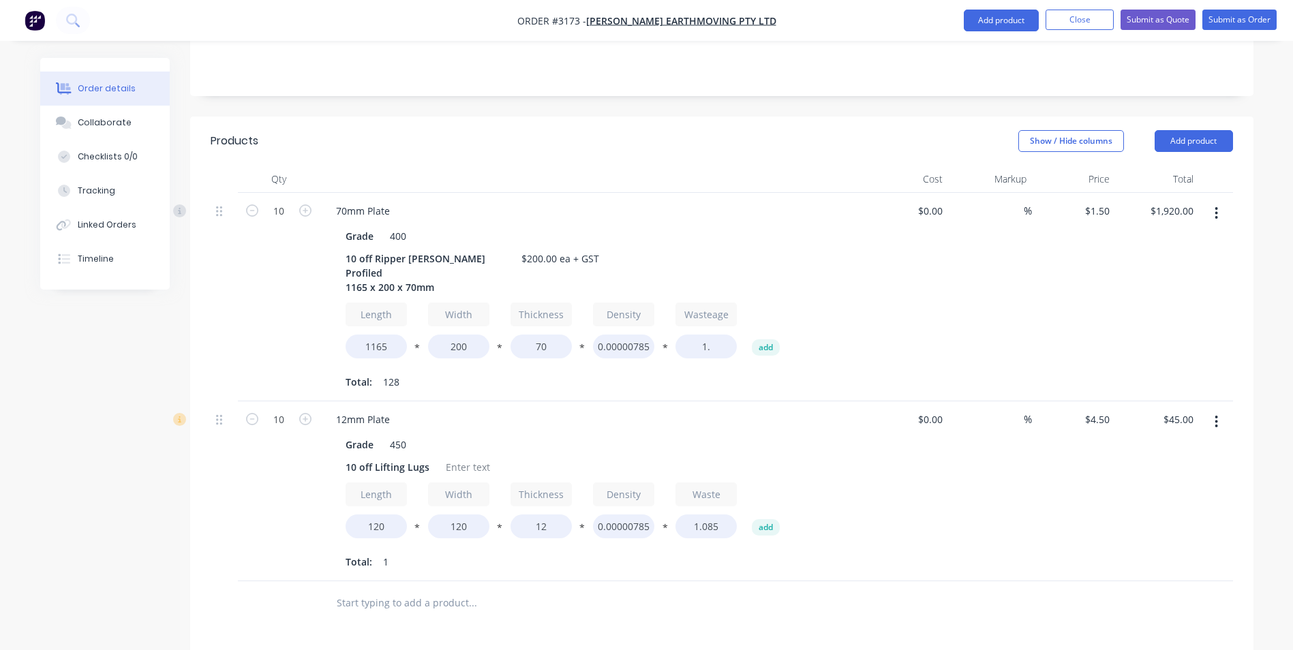
scroll to position [233, 0]
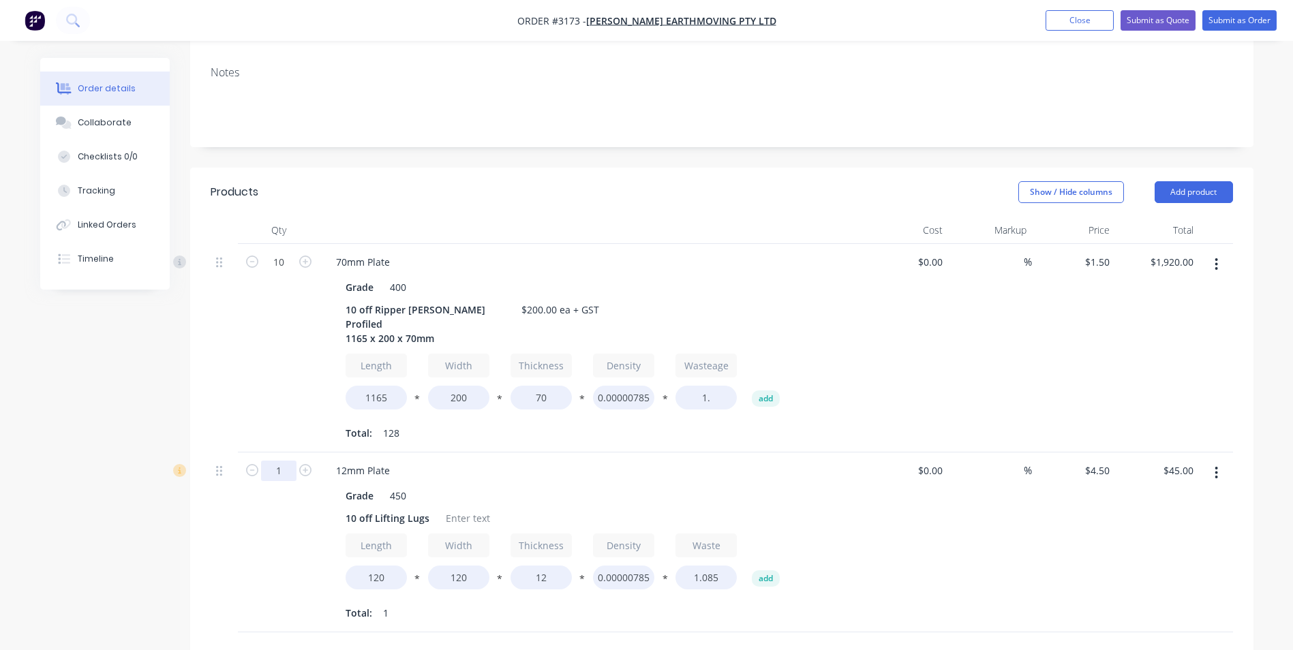
type input "1"
type input "$4.50"
click at [852, 508] on div "Grade 450 10 off Lifting Lugs Length 120 * Width 120 * Thickness 12 * Density 0…" at bounding box center [592, 553] width 534 height 140
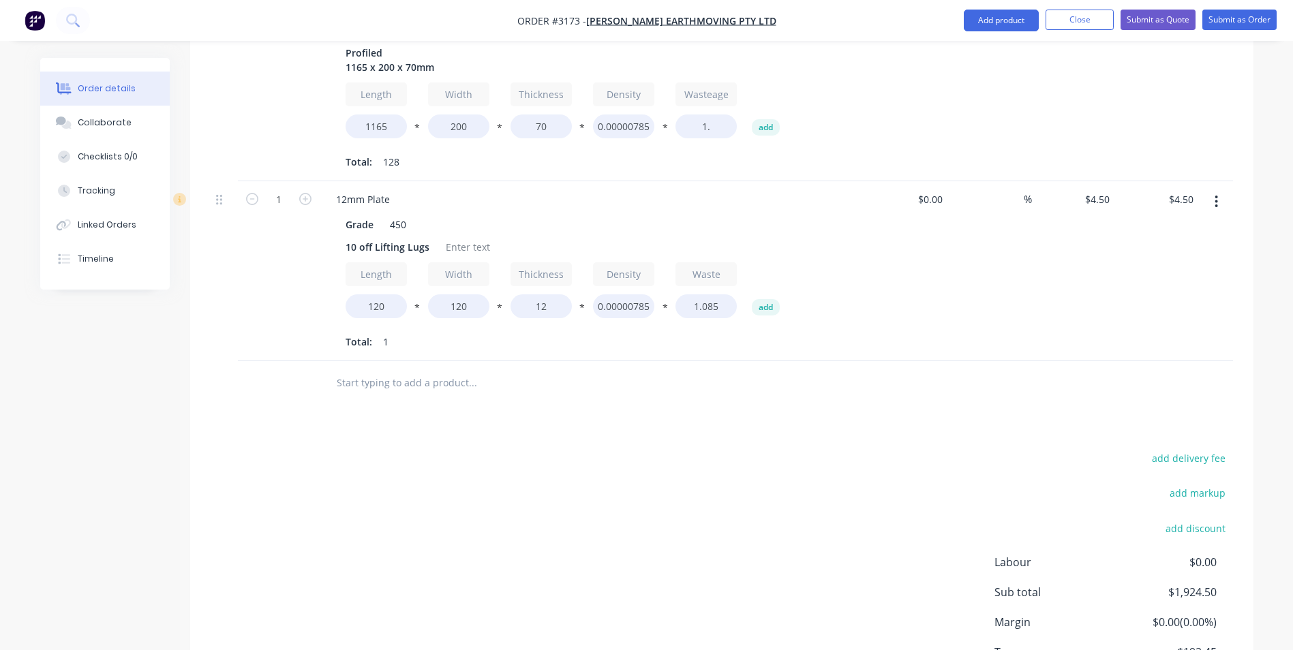
scroll to position [506, 0]
type input "4.5"
click at [1094, 188] on div "4.5 $4.50" at bounding box center [1096, 198] width 37 height 20
type input "$0.00"
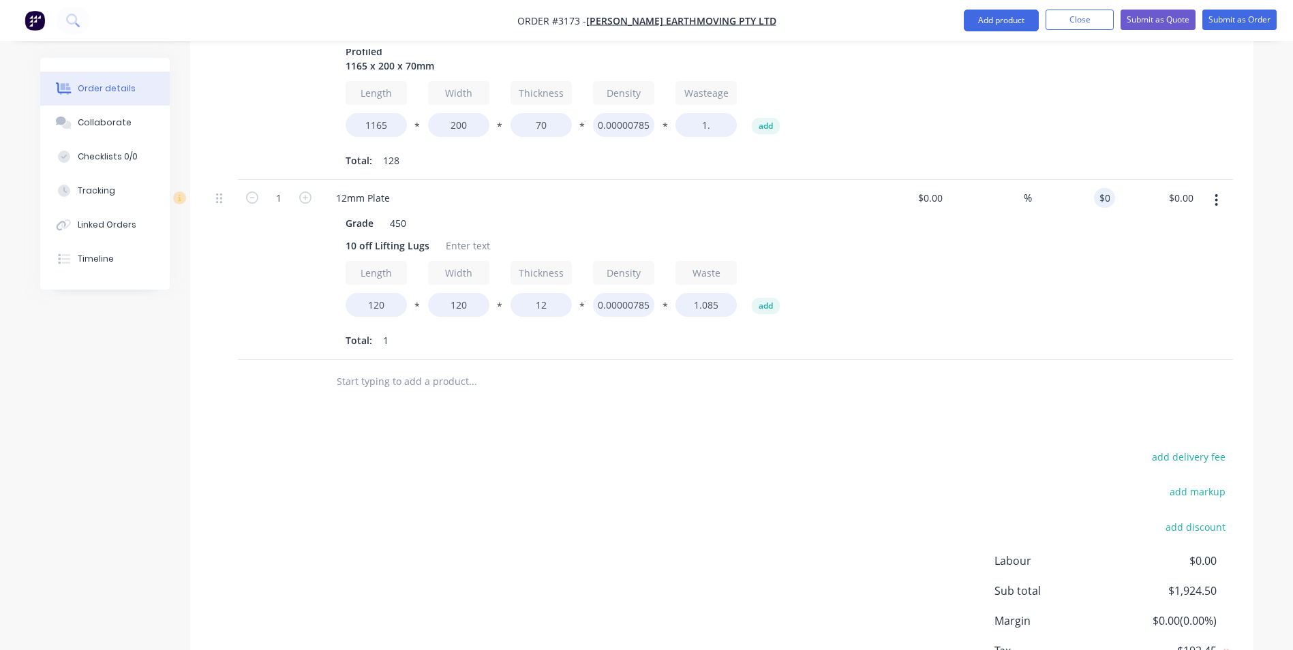
click at [1005, 360] on div at bounding box center [722, 382] width 1022 height 44
drag, startPoint x: 1092, startPoint y: 164, endPoint x: 1138, endPoint y: 170, distance: 46.2
click at [1138, 180] on div "1 12mm Plate Grade 450 10 off Lifting Lugs Length 120 * Width 120 * Thickness 1…" at bounding box center [722, 270] width 1022 height 180
type input "$80.00"
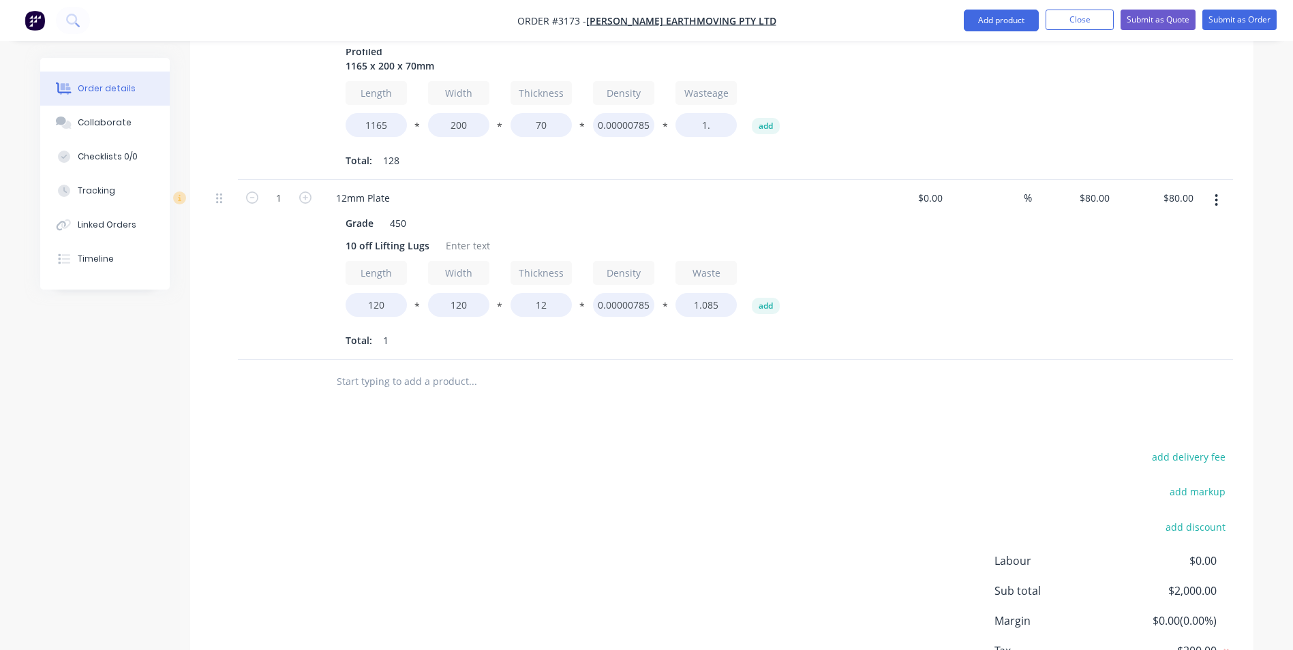
click at [976, 309] on div "%" at bounding box center [990, 270] width 84 height 180
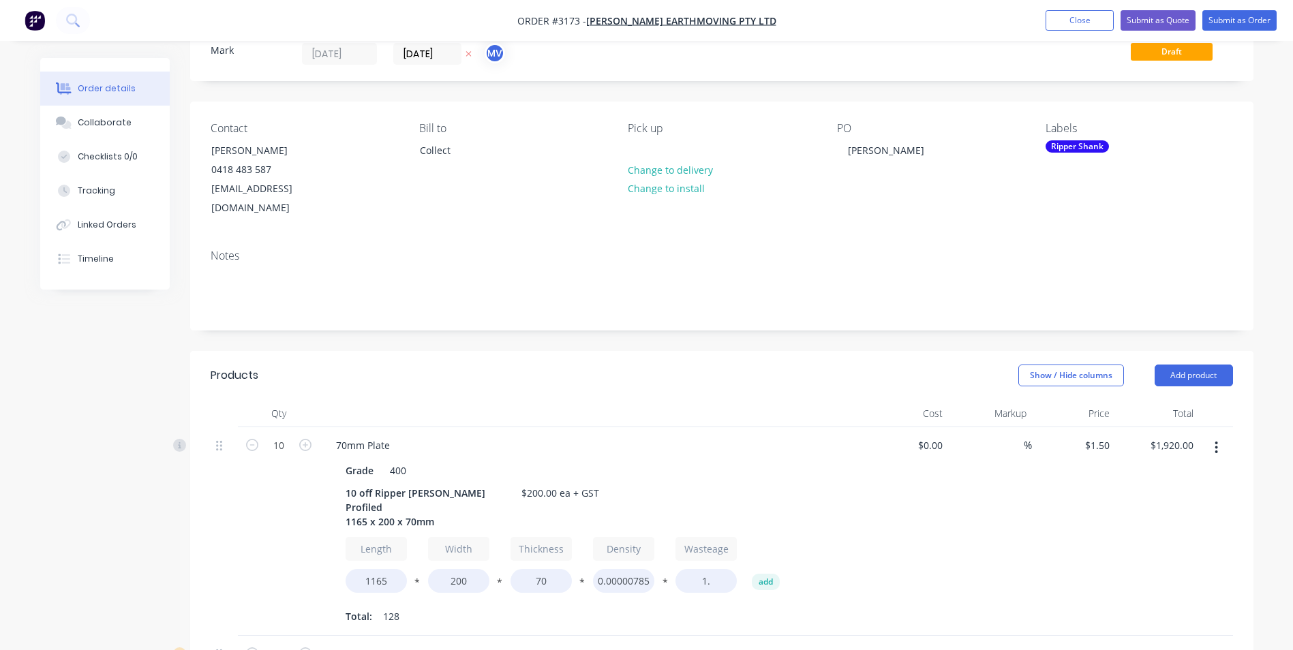
scroll to position [0, 0]
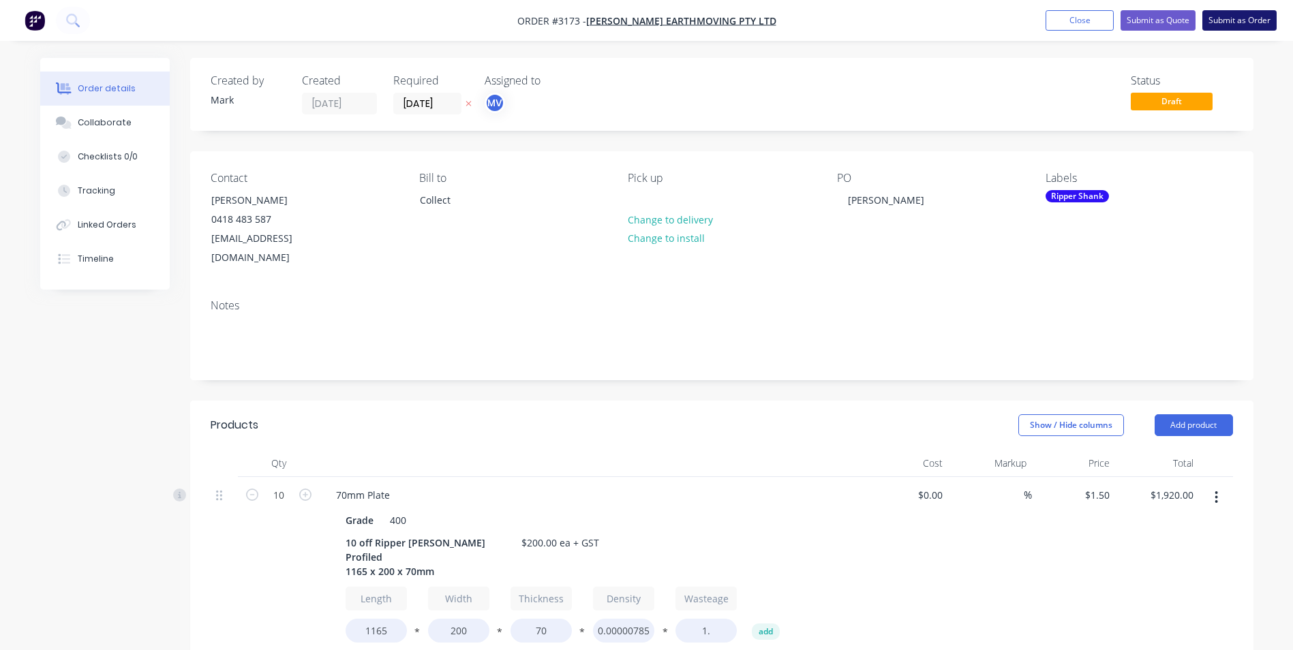
click at [1229, 19] on button "Submit as Order" at bounding box center [1239, 20] width 74 height 20
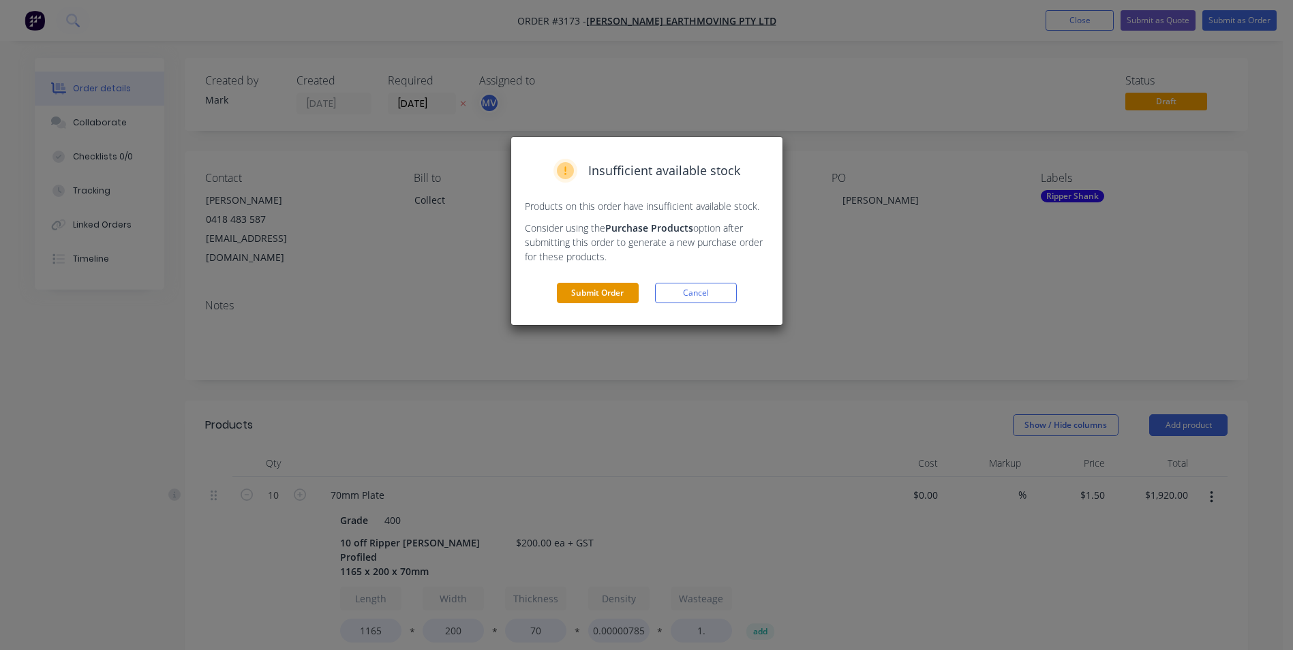
click at [605, 292] on button "Submit Order" at bounding box center [598, 293] width 82 height 20
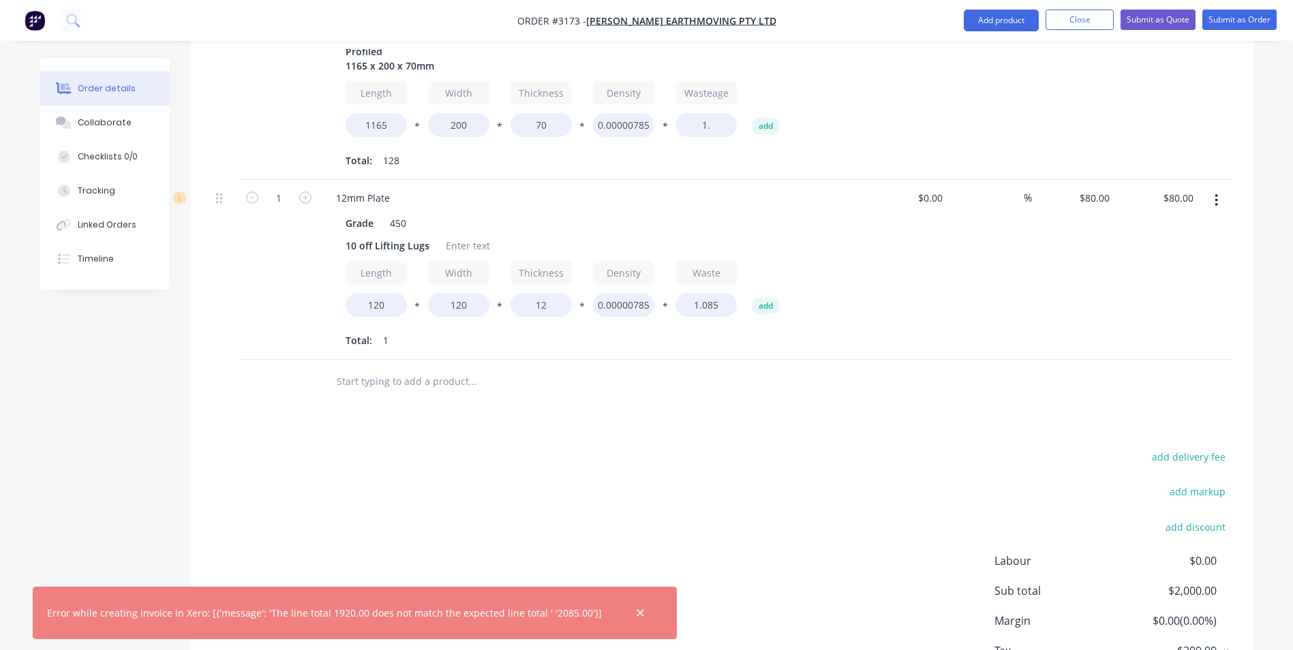
scroll to position [438, 0]
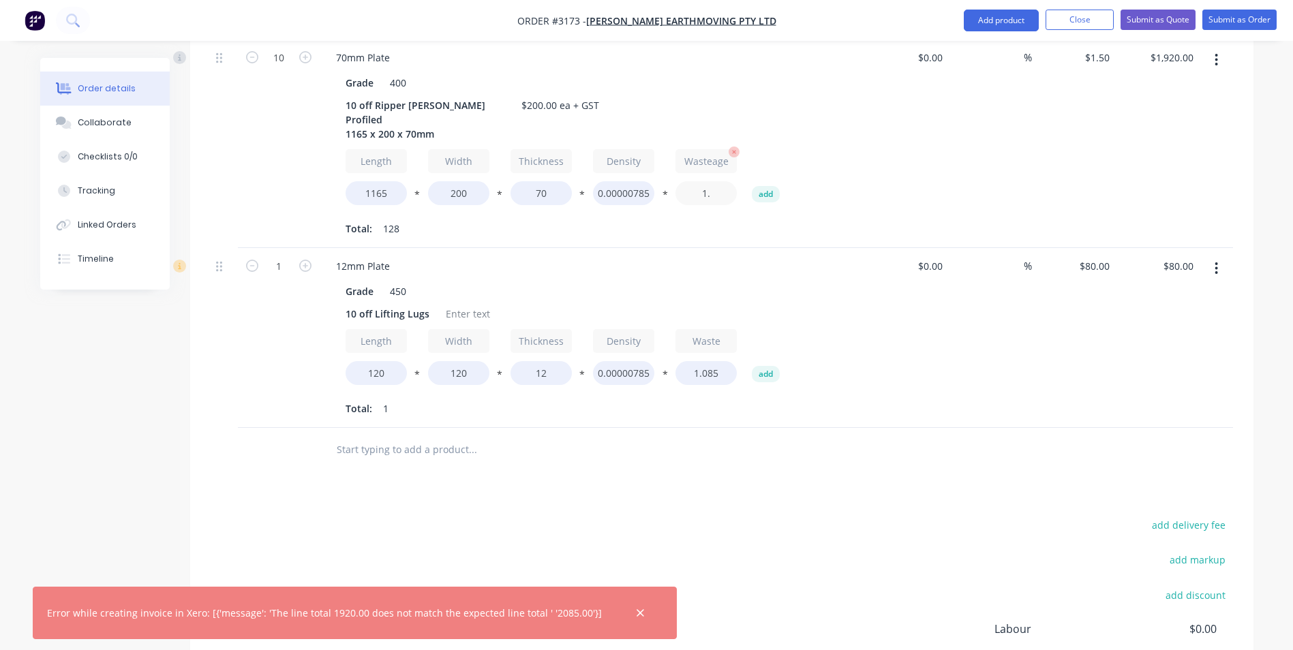
click at [714, 181] on input "1." at bounding box center [705, 193] width 61 height 24
type input "1"
click at [846, 279] on div "Grade 450 10 off Lifting Lugs Length 120 * Width 120 * Thickness 12 * Density 0…" at bounding box center [592, 349] width 534 height 140
click at [637, 612] on icon "button" at bounding box center [640, 612] width 7 height 7
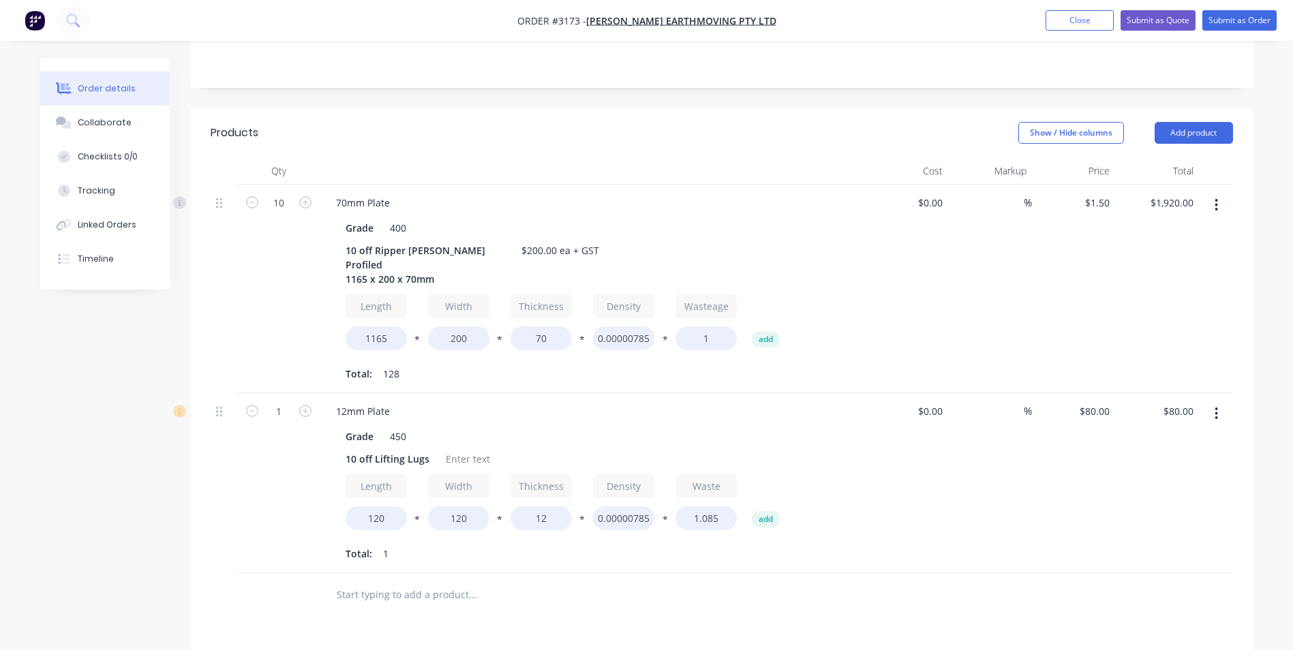
scroll to position [29, 0]
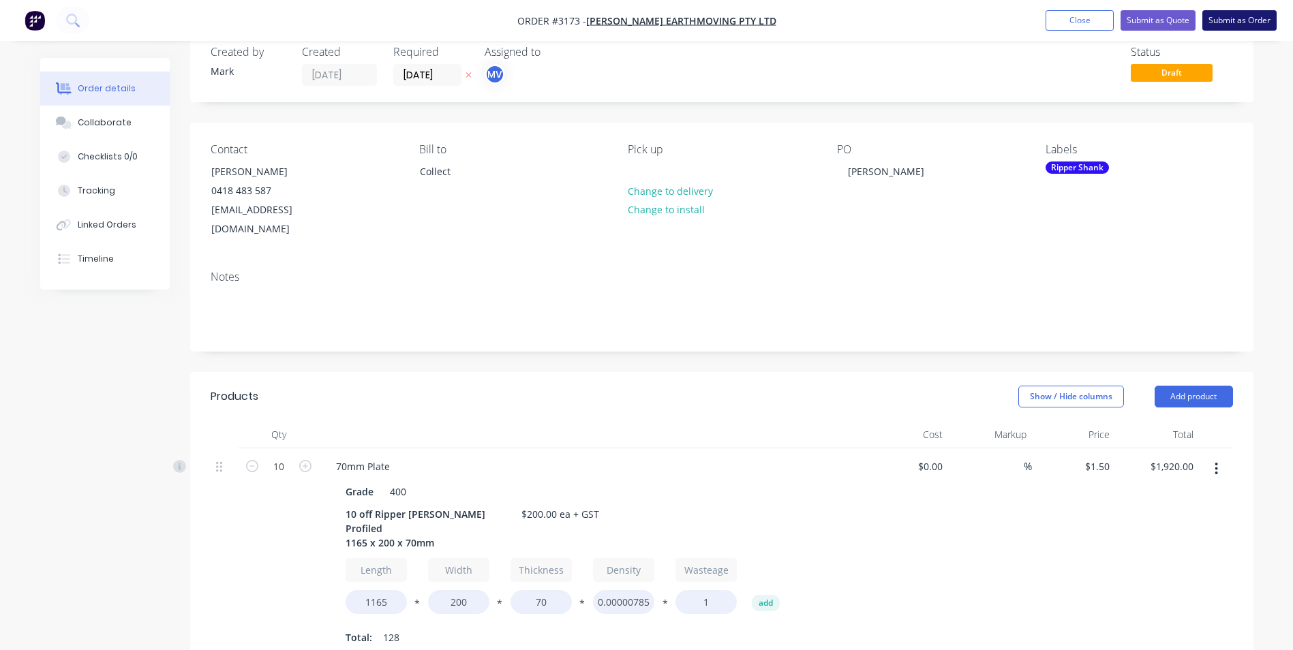
click at [1236, 14] on button "Submit as Order" at bounding box center [1239, 20] width 74 height 20
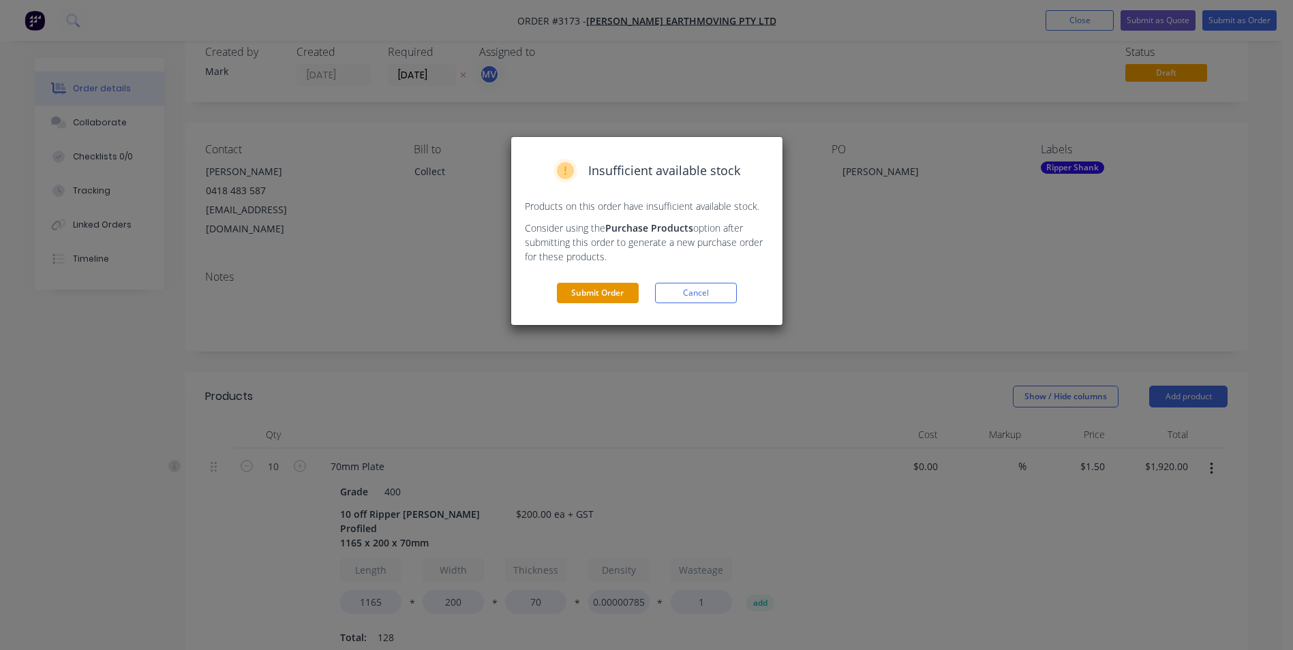
click at [592, 286] on button "Submit Order" at bounding box center [598, 293] width 82 height 20
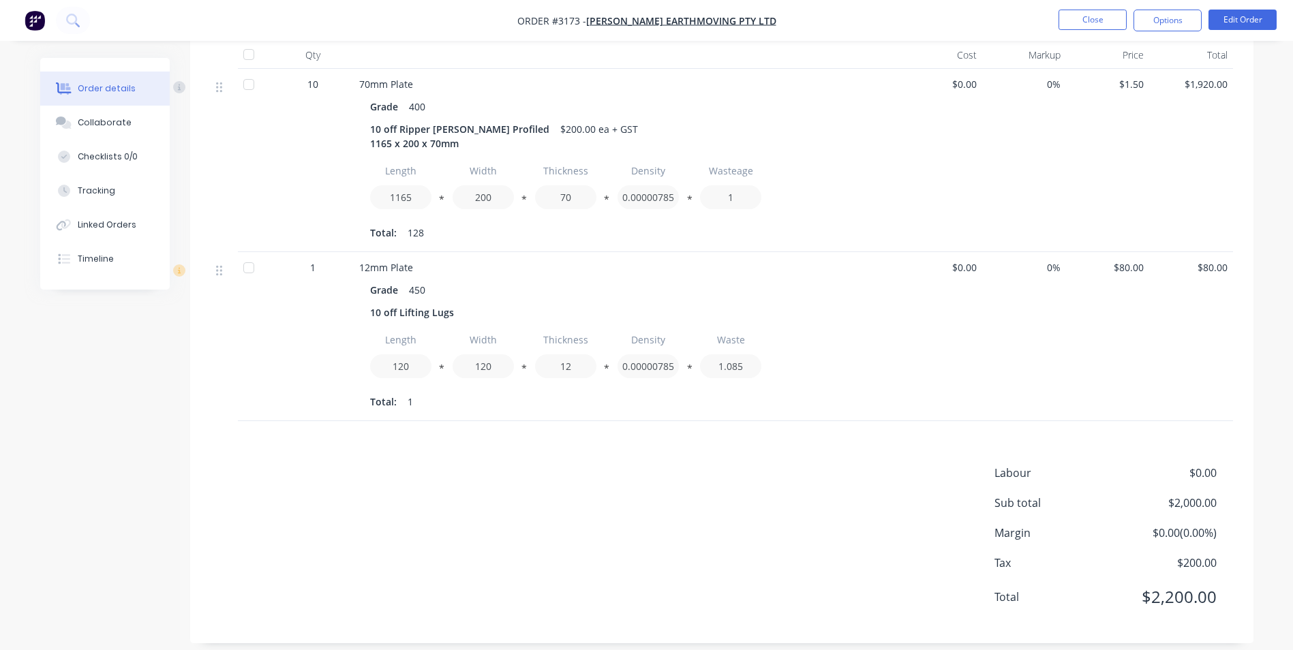
scroll to position [400, 0]
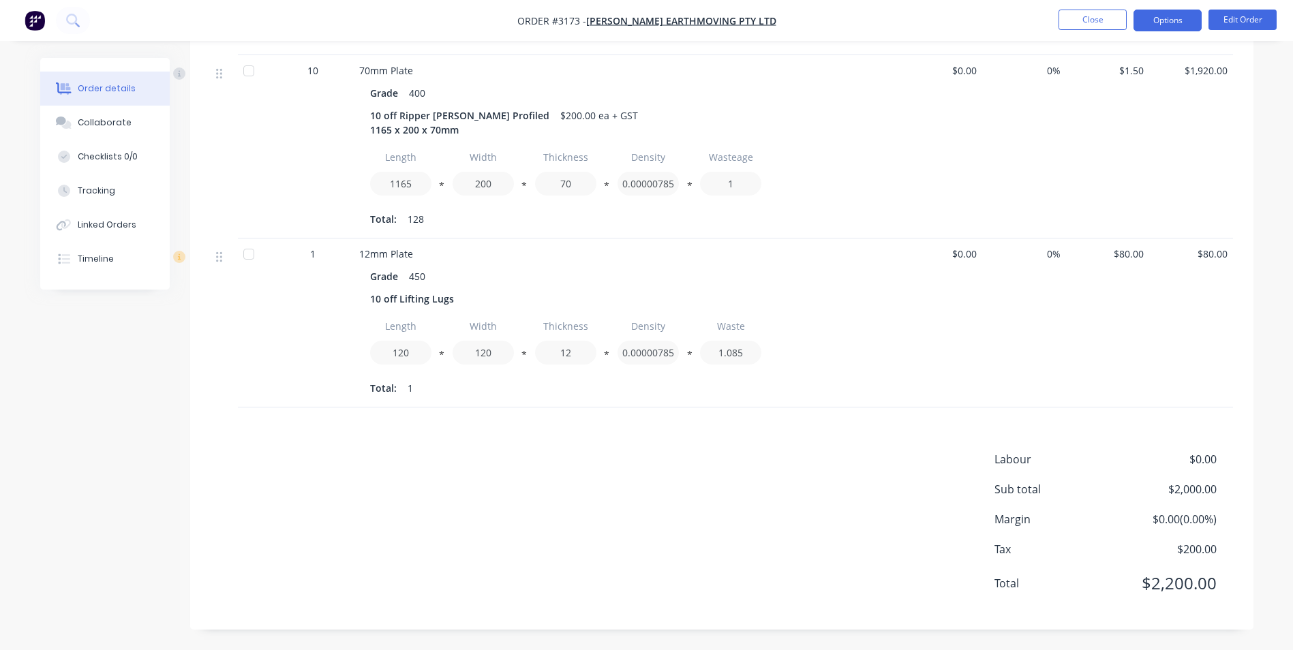
click at [1168, 16] on button "Options" at bounding box center [1167, 21] width 68 height 22
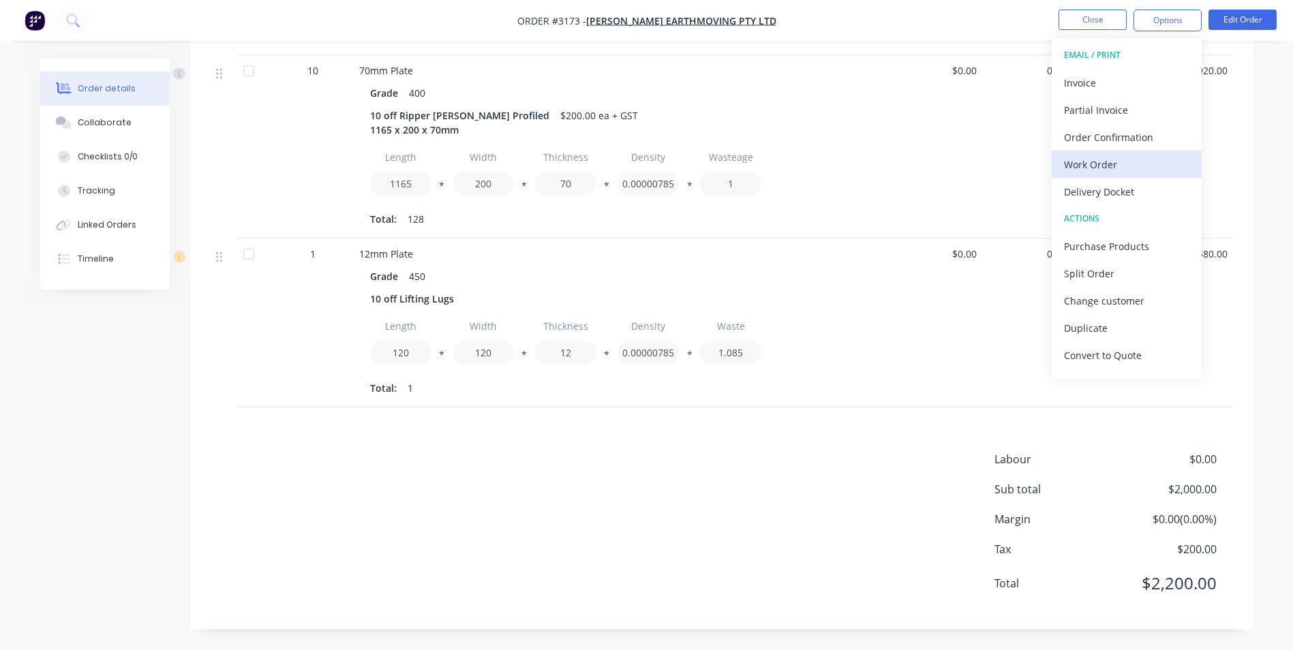
click at [1088, 160] on div "Work Order" at bounding box center [1126, 165] width 125 height 20
click at [1090, 163] on div "Custom" at bounding box center [1126, 165] width 125 height 20
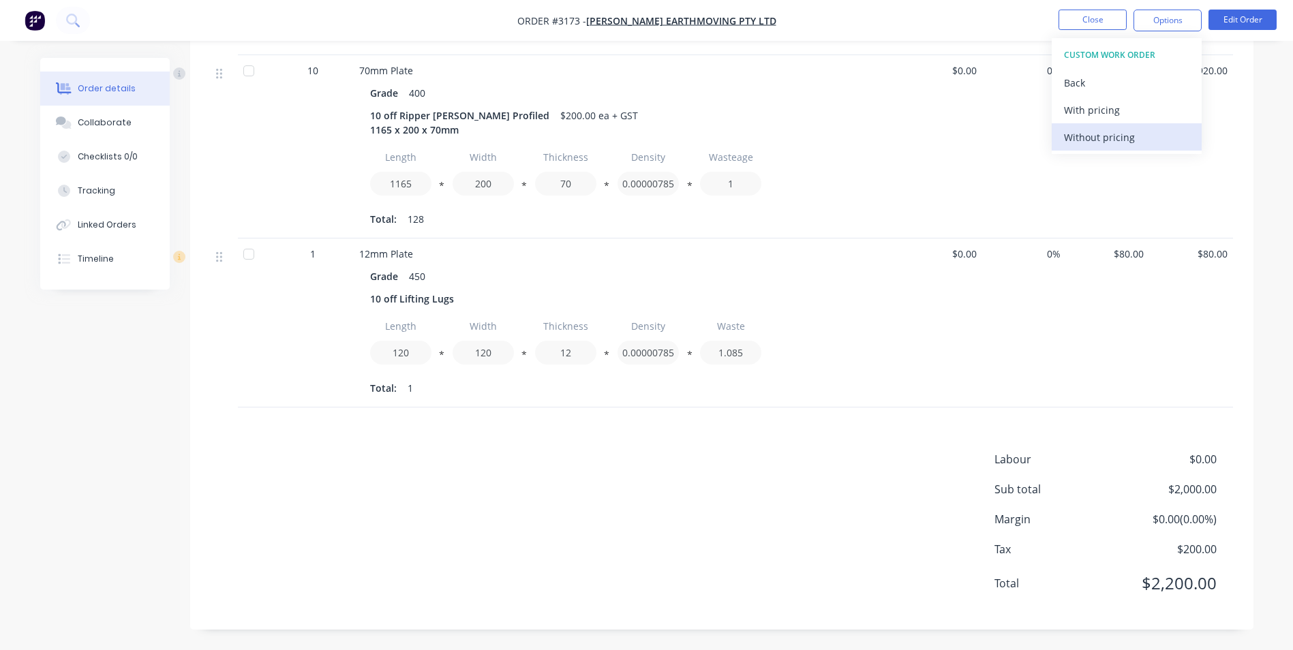
click at [1096, 136] on div "Without pricing" at bounding box center [1126, 137] width 125 height 20
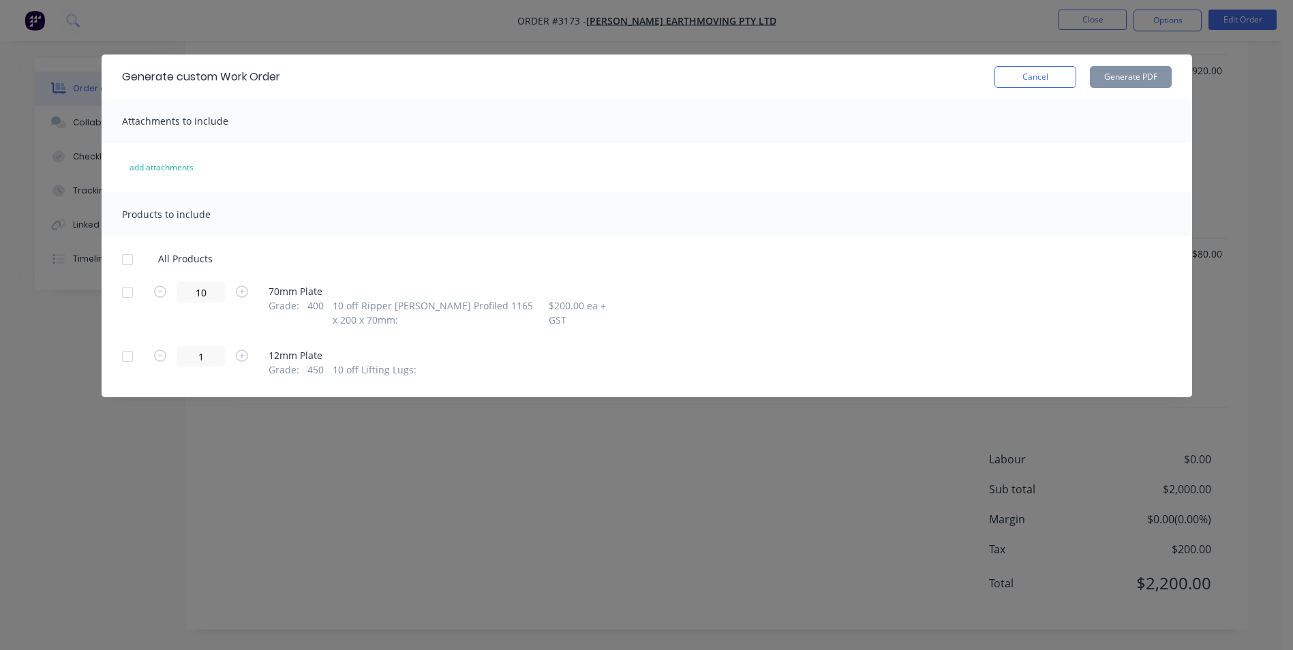
click at [125, 292] on div at bounding box center [127, 292] width 27 height 27
click at [127, 356] on div at bounding box center [127, 356] width 27 height 27
click at [1128, 71] on button "Generate PDF" at bounding box center [1131, 77] width 82 height 22
drag, startPoint x: 1041, startPoint y: 70, endPoint x: 1069, endPoint y: 67, distance: 27.4
click at [1041, 71] on button "Cancel" at bounding box center [1035, 77] width 82 height 22
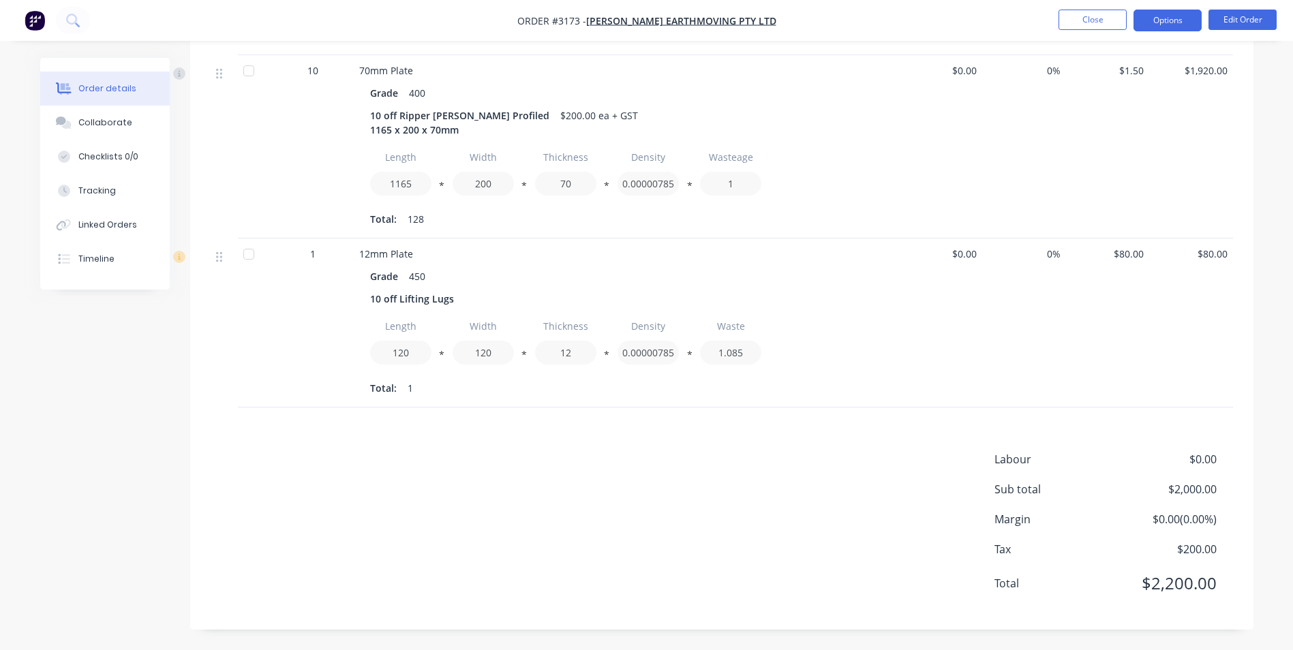
click at [1158, 20] on button "Options" at bounding box center [1167, 21] width 68 height 22
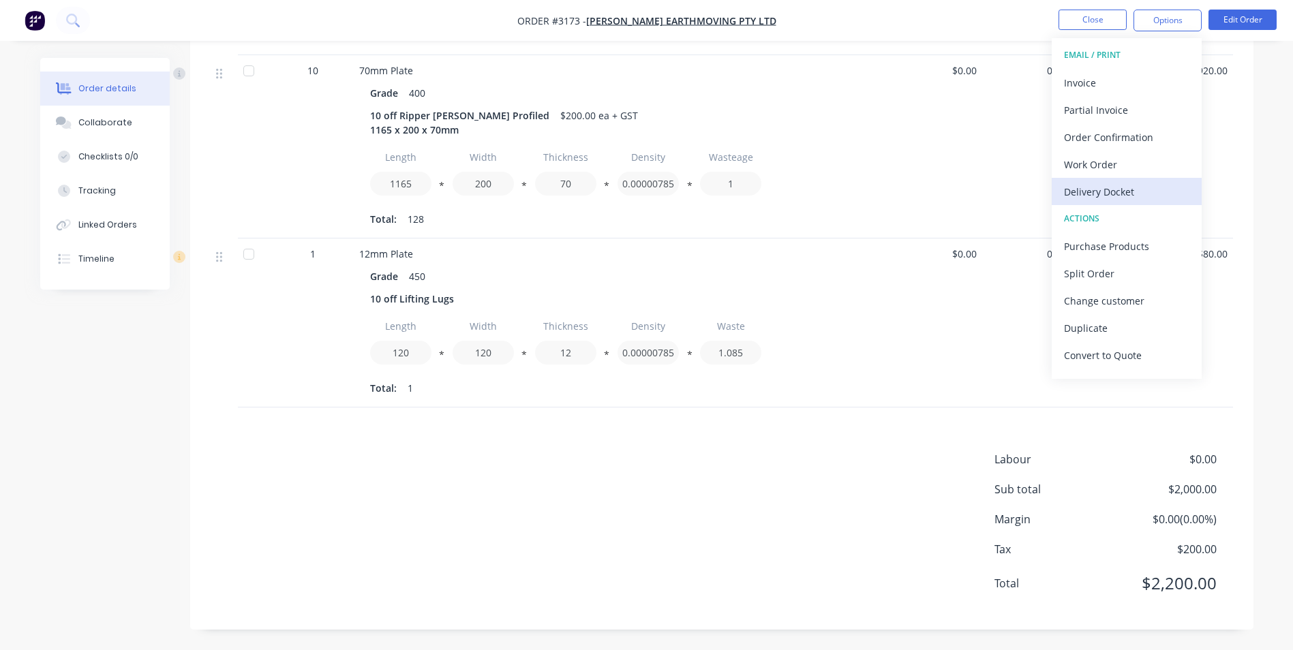
click at [1099, 192] on div "Delivery Docket" at bounding box center [1126, 192] width 125 height 20
click at [1082, 162] on div "Custom" at bounding box center [1126, 165] width 125 height 20
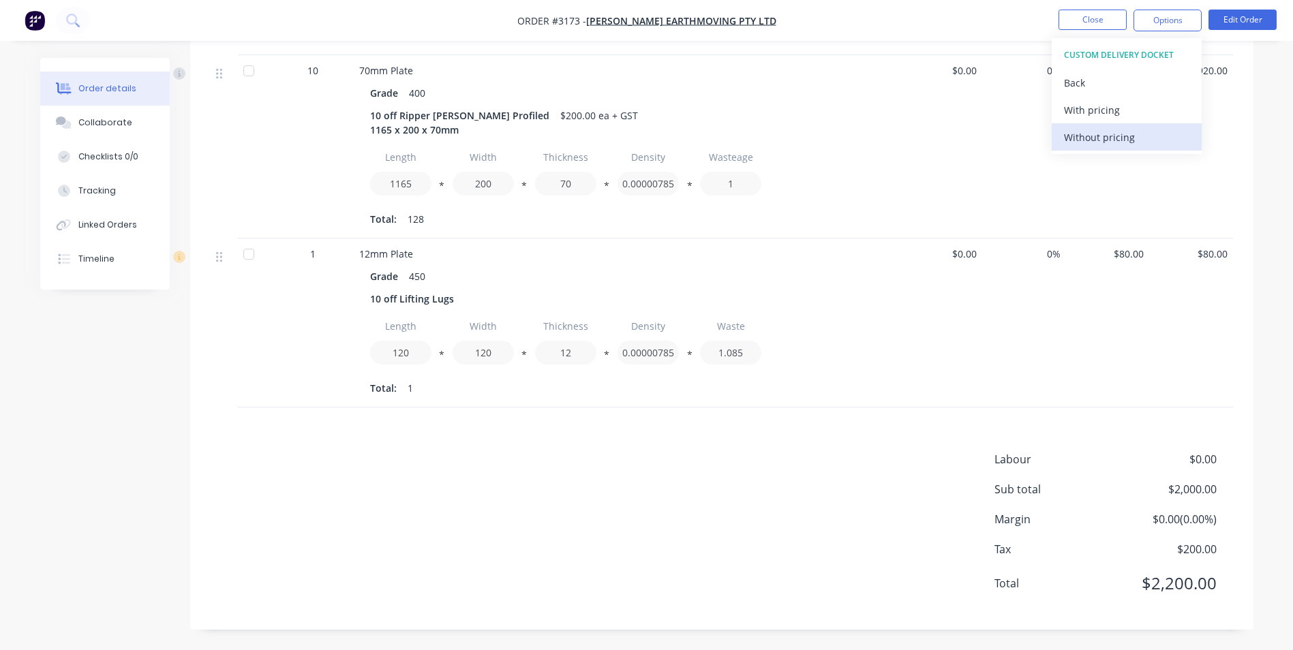
click at [1085, 133] on div "Without pricing" at bounding box center [1126, 137] width 125 height 20
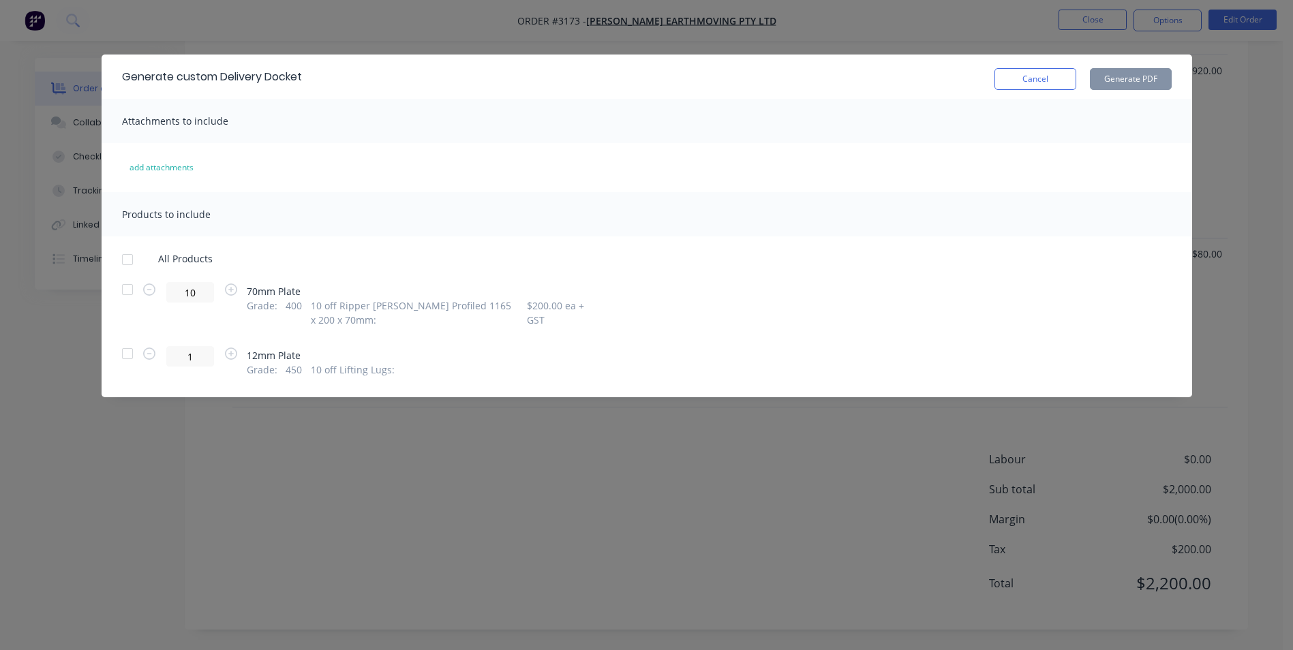
click at [127, 290] on div at bounding box center [127, 289] width 27 height 27
click at [1119, 80] on button "Generate PDF" at bounding box center [1131, 79] width 82 height 22
drag, startPoint x: 1042, startPoint y: 75, endPoint x: 1051, endPoint y: 74, distance: 9.0
click at [1043, 77] on button "Cancel" at bounding box center [1035, 79] width 82 height 22
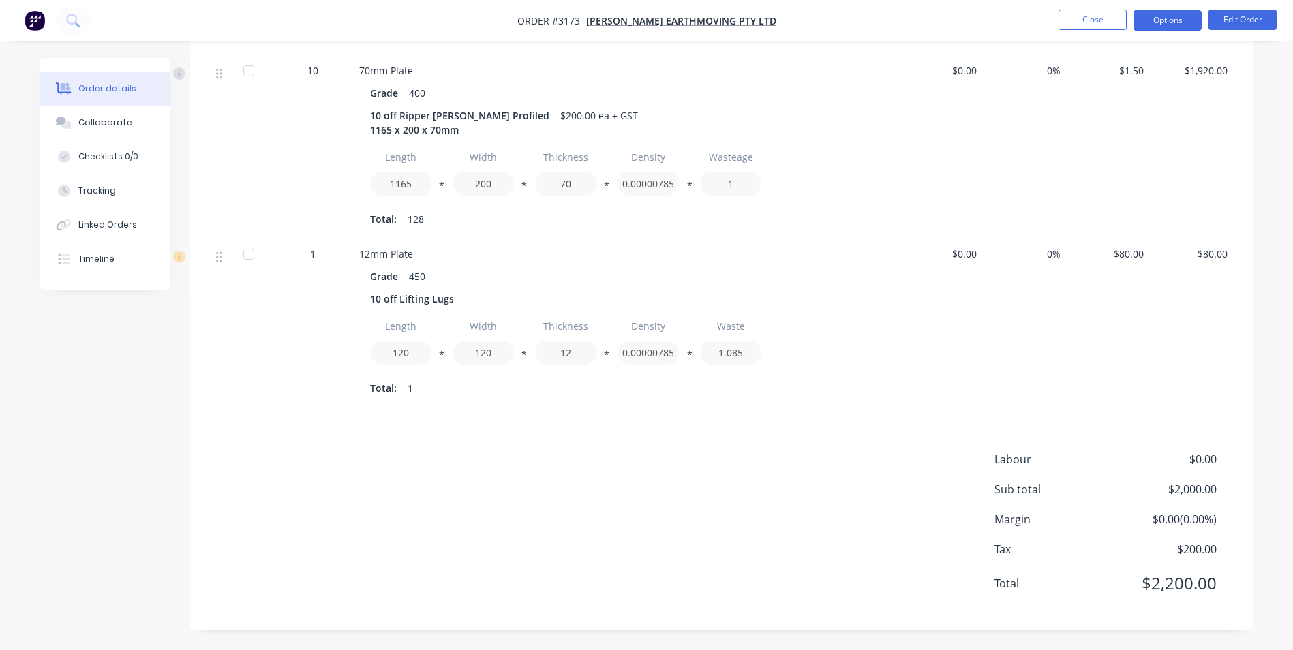
click at [1156, 15] on button "Options" at bounding box center [1167, 21] width 68 height 22
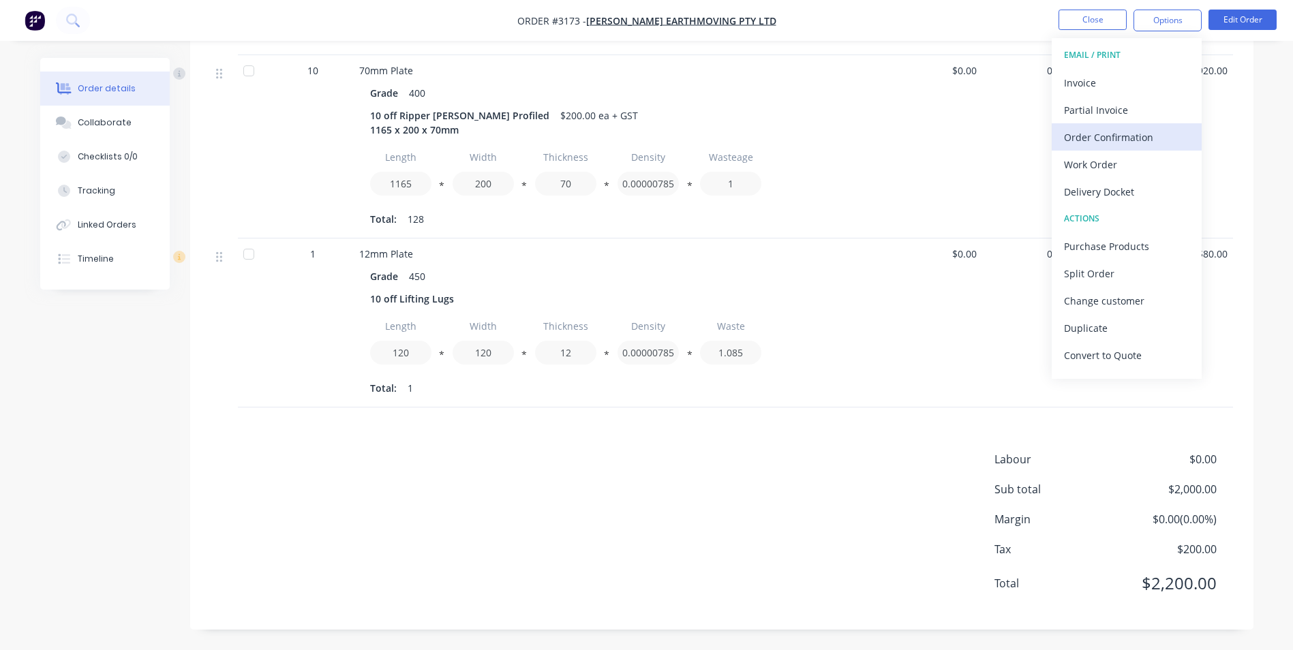
click at [1107, 133] on div "Order Confirmation" at bounding box center [1126, 137] width 125 height 20
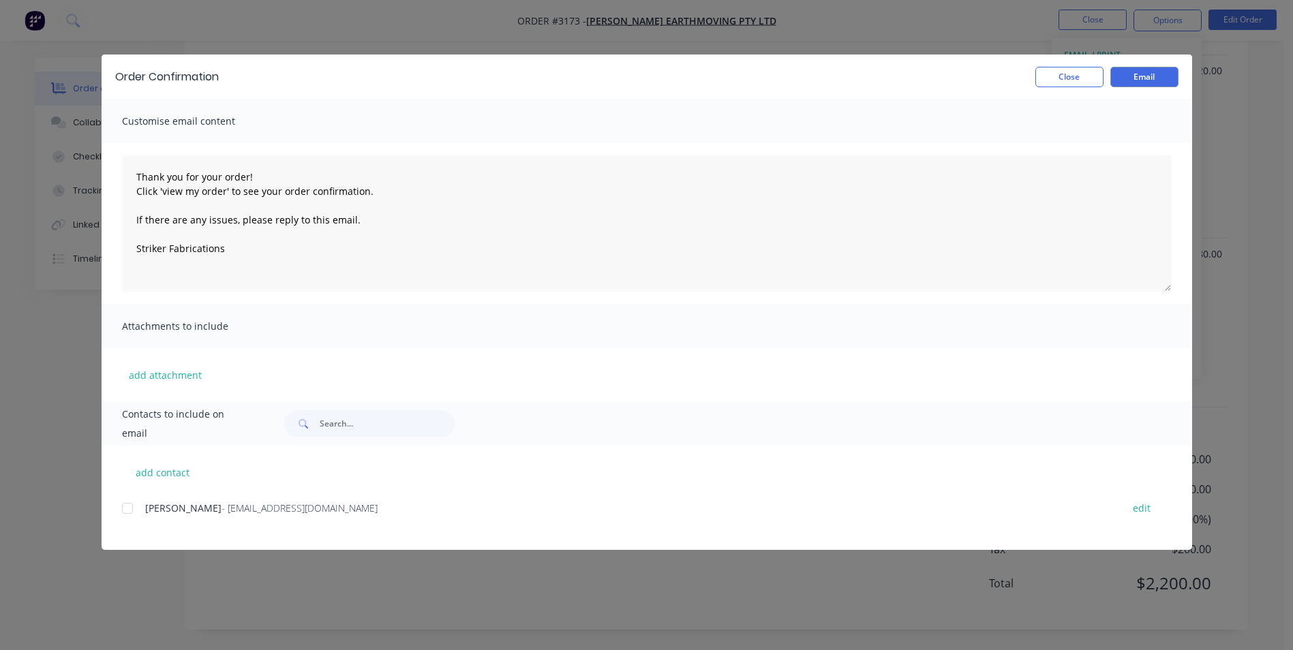
click at [126, 510] on div at bounding box center [127, 508] width 27 height 27
type textarea "Thank you for your order! Click 'view my order' to see your order confirmation.…"
click at [1143, 72] on button "Email" at bounding box center [1144, 77] width 68 height 20
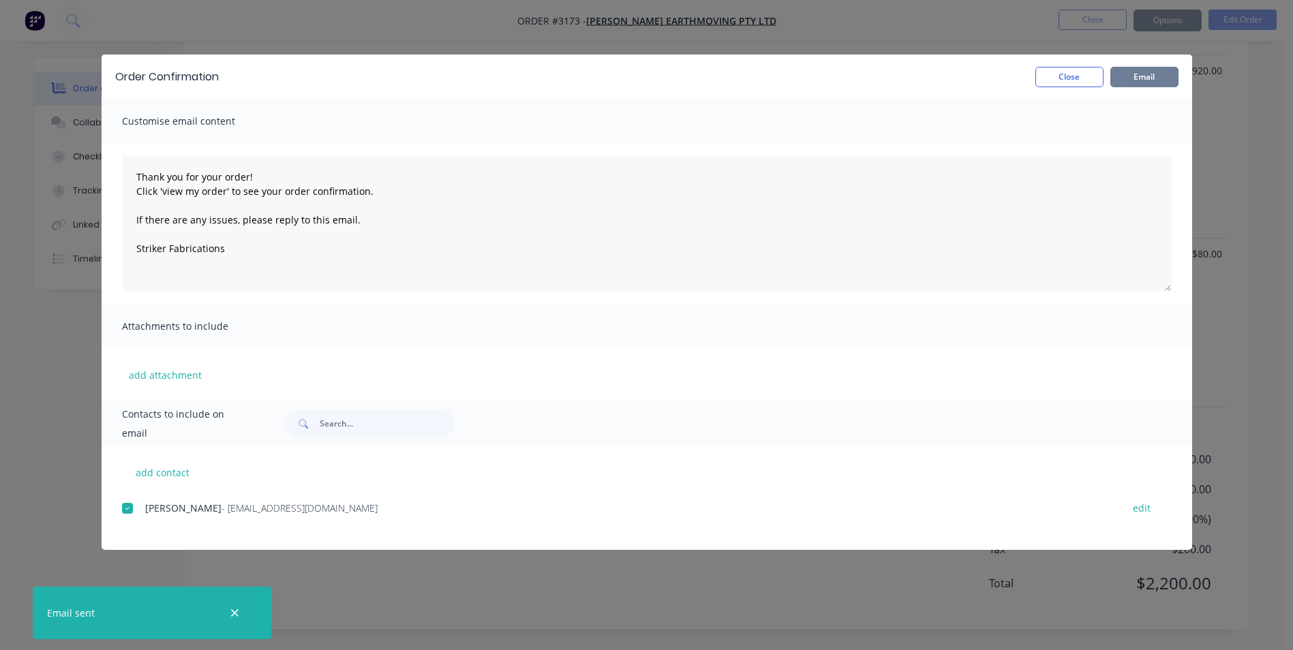
type textarea "Thank you for your order! Click 'view my order' to see your order confirmation.…"
click at [1054, 76] on button "Close" at bounding box center [1069, 77] width 68 height 20
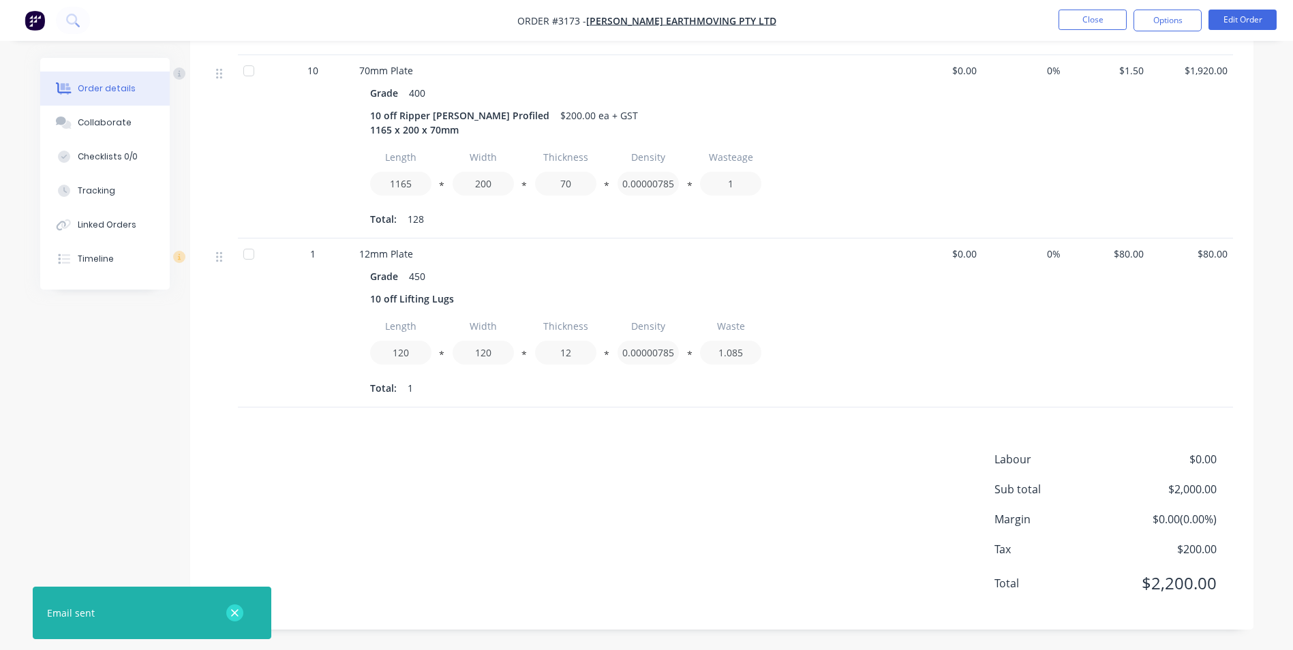
click at [234, 611] on icon "button" at bounding box center [234, 612] width 7 height 7
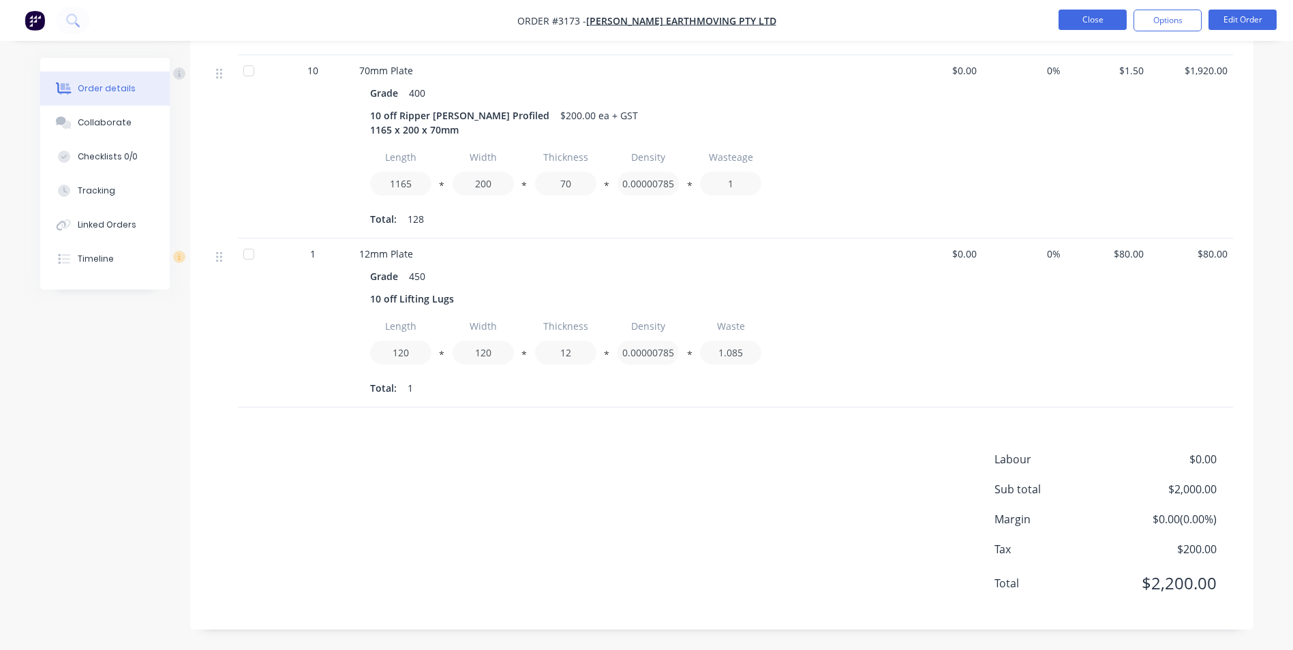
click at [1090, 22] on button "Close" at bounding box center [1092, 20] width 68 height 20
